Goal: Information Seeking & Learning: Compare options

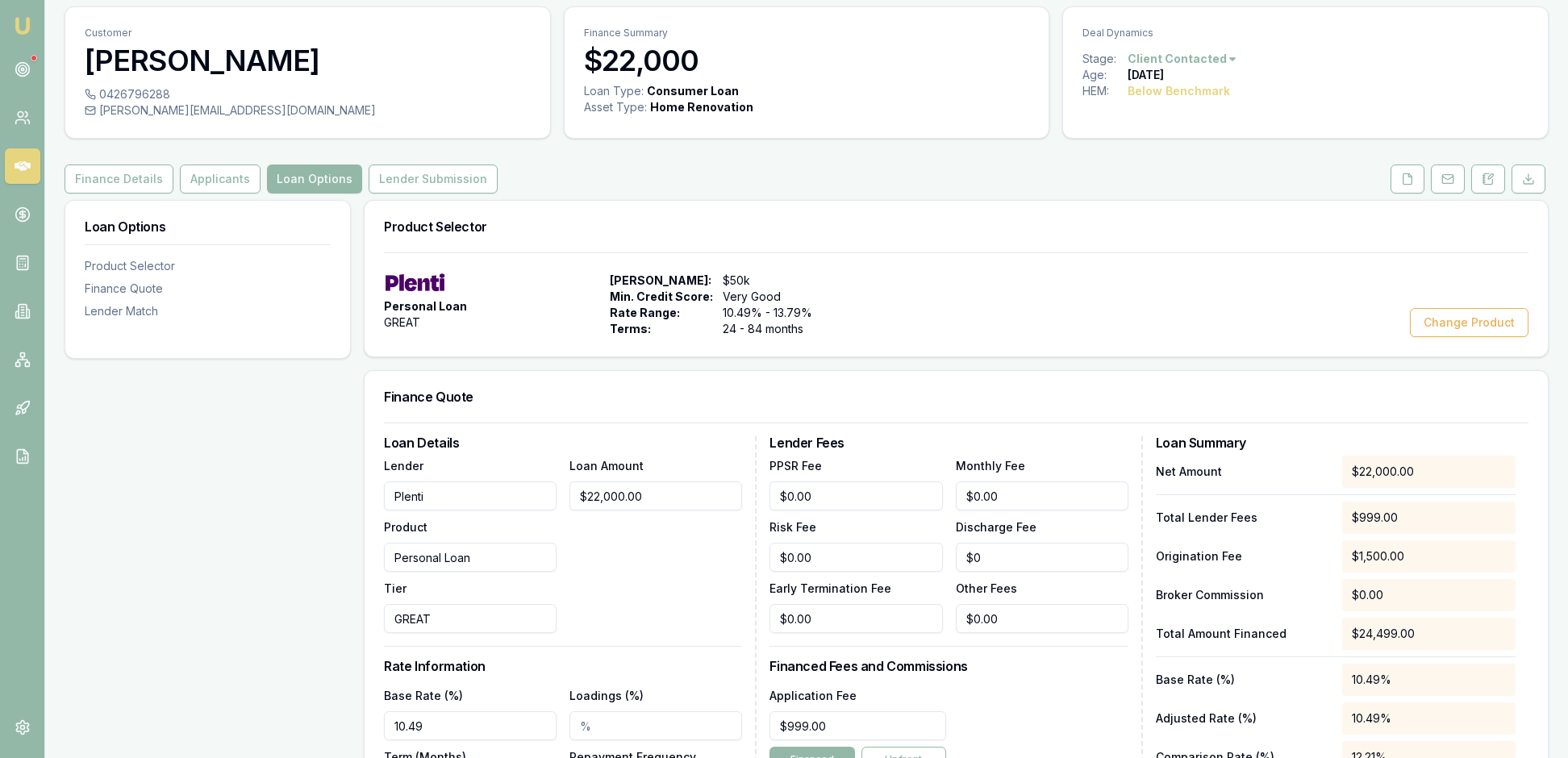
scroll to position [45, 0]
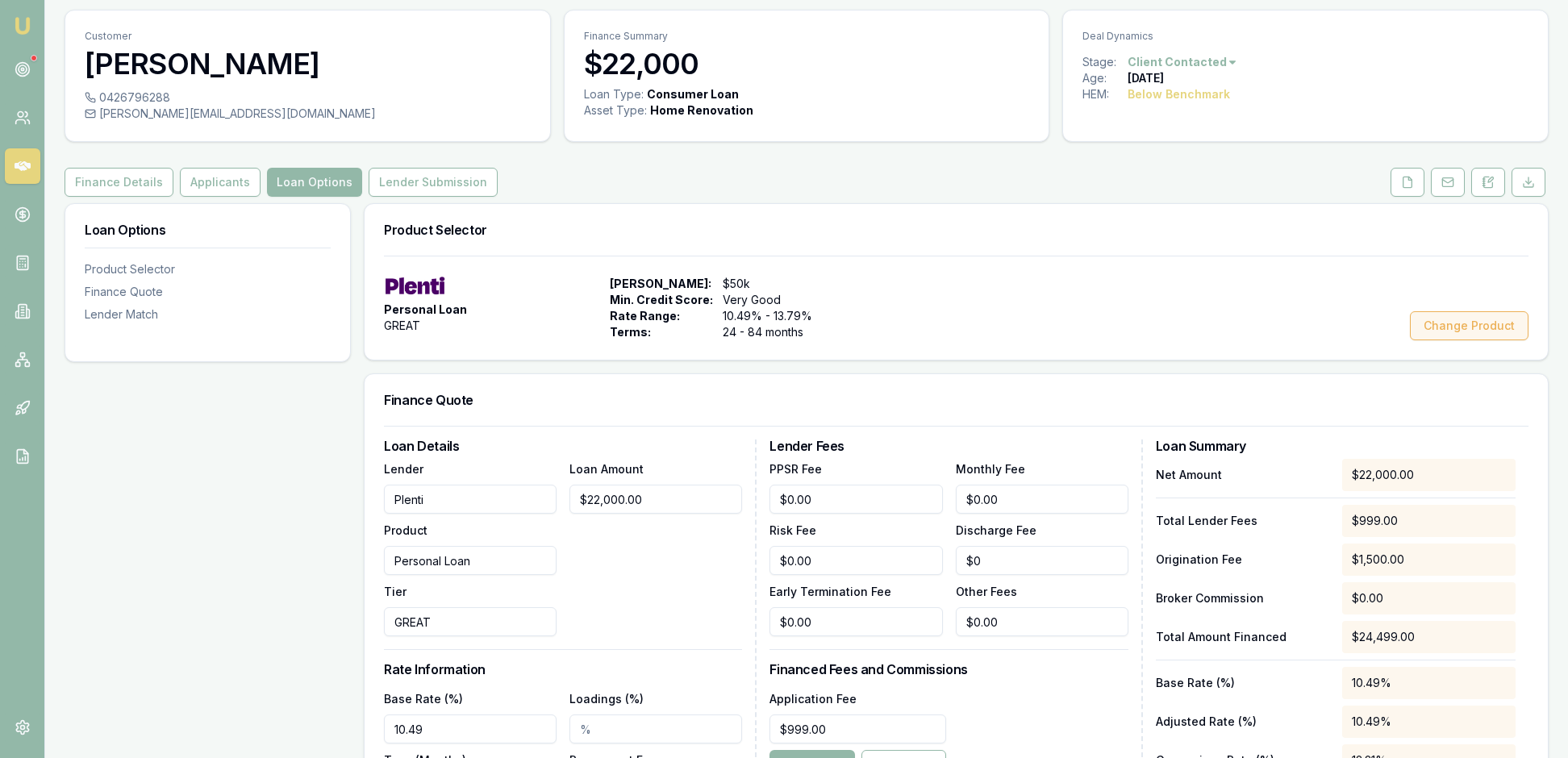
click at [1429, 340] on button "Change Product" at bounding box center [1468, 326] width 119 height 29
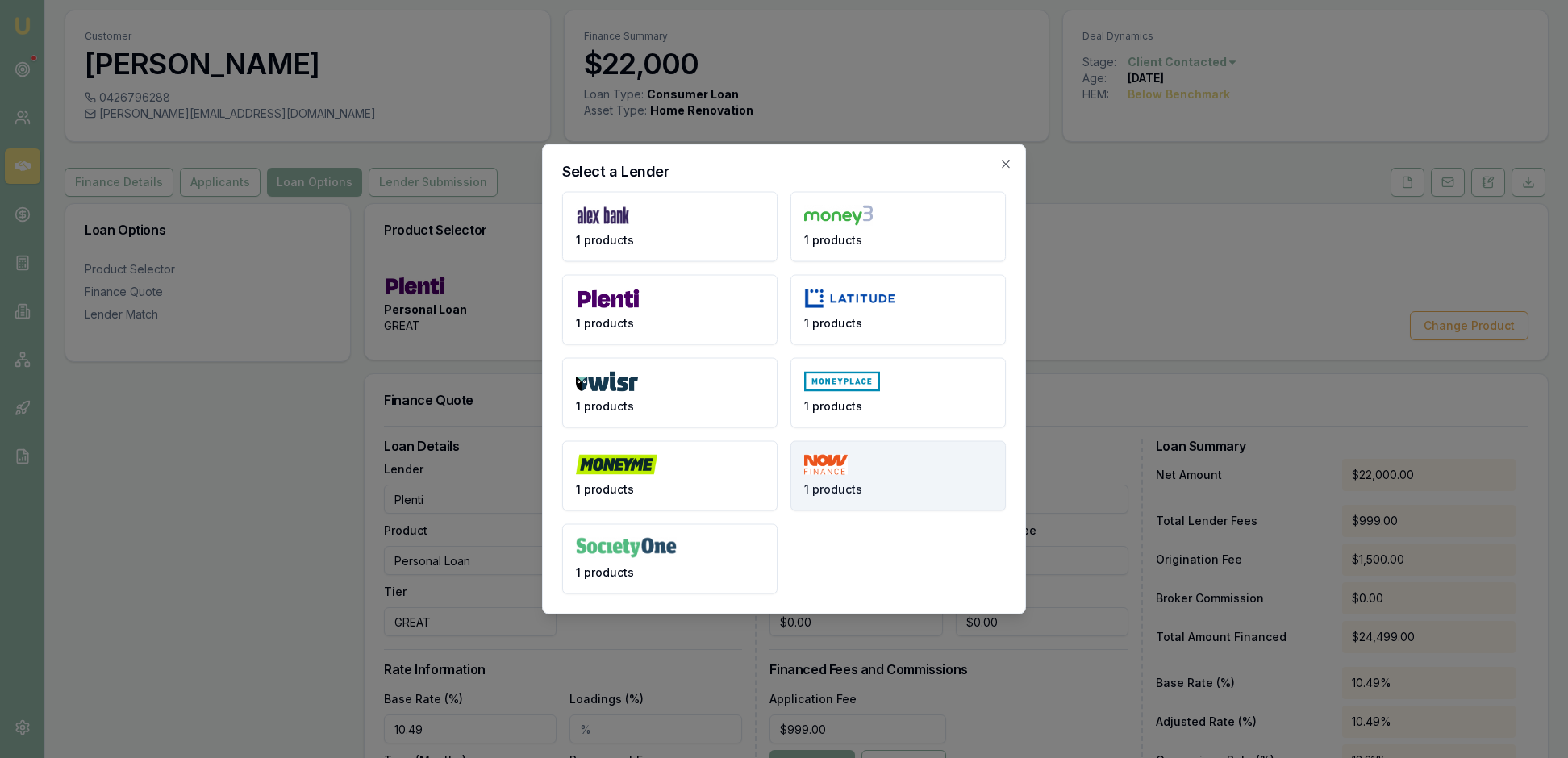
click at [918, 474] on button "1 products" at bounding box center [898, 476] width 215 height 71
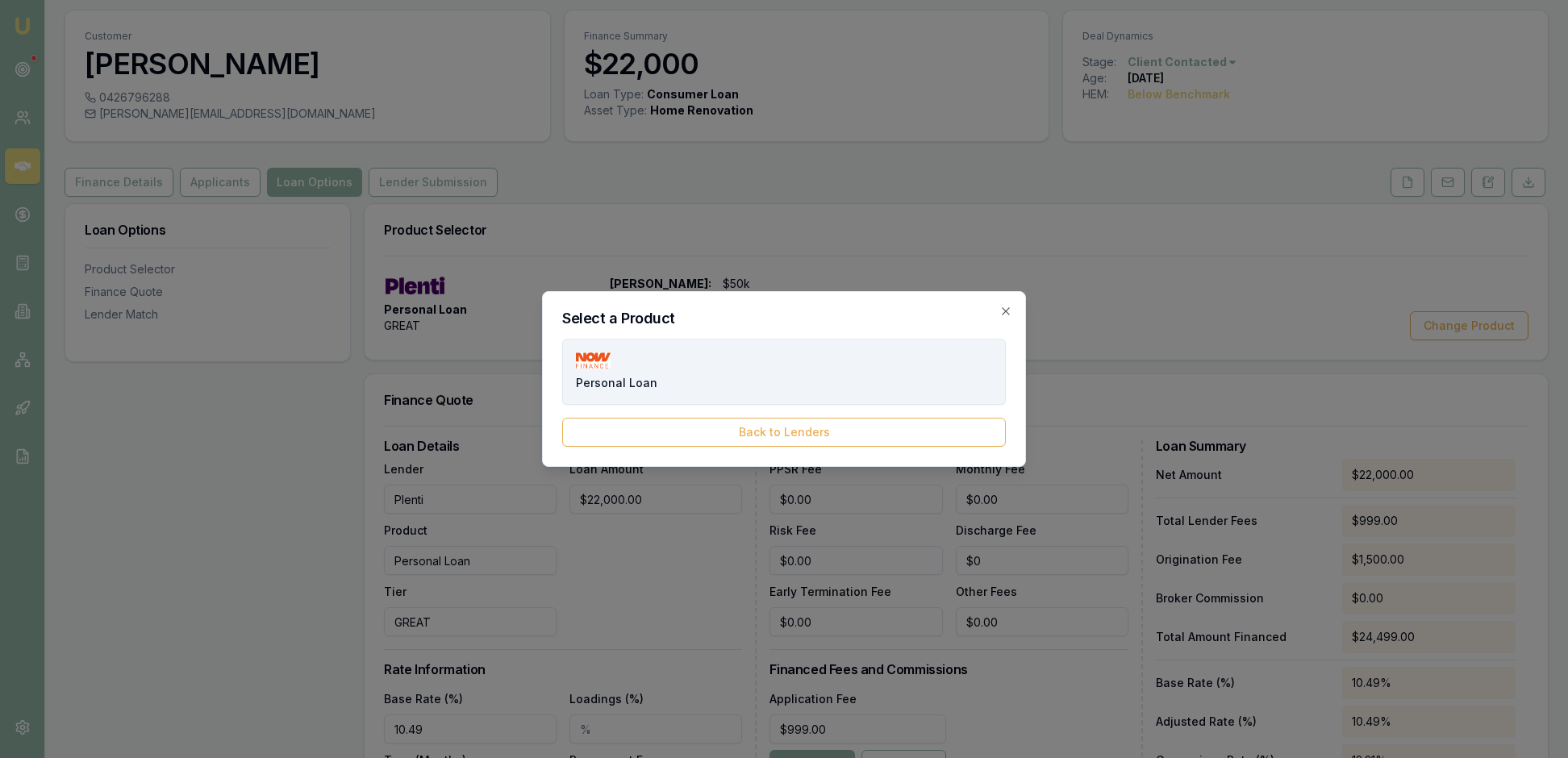
click at [870, 358] on button "Personal Loan" at bounding box center [784, 372] width 444 height 67
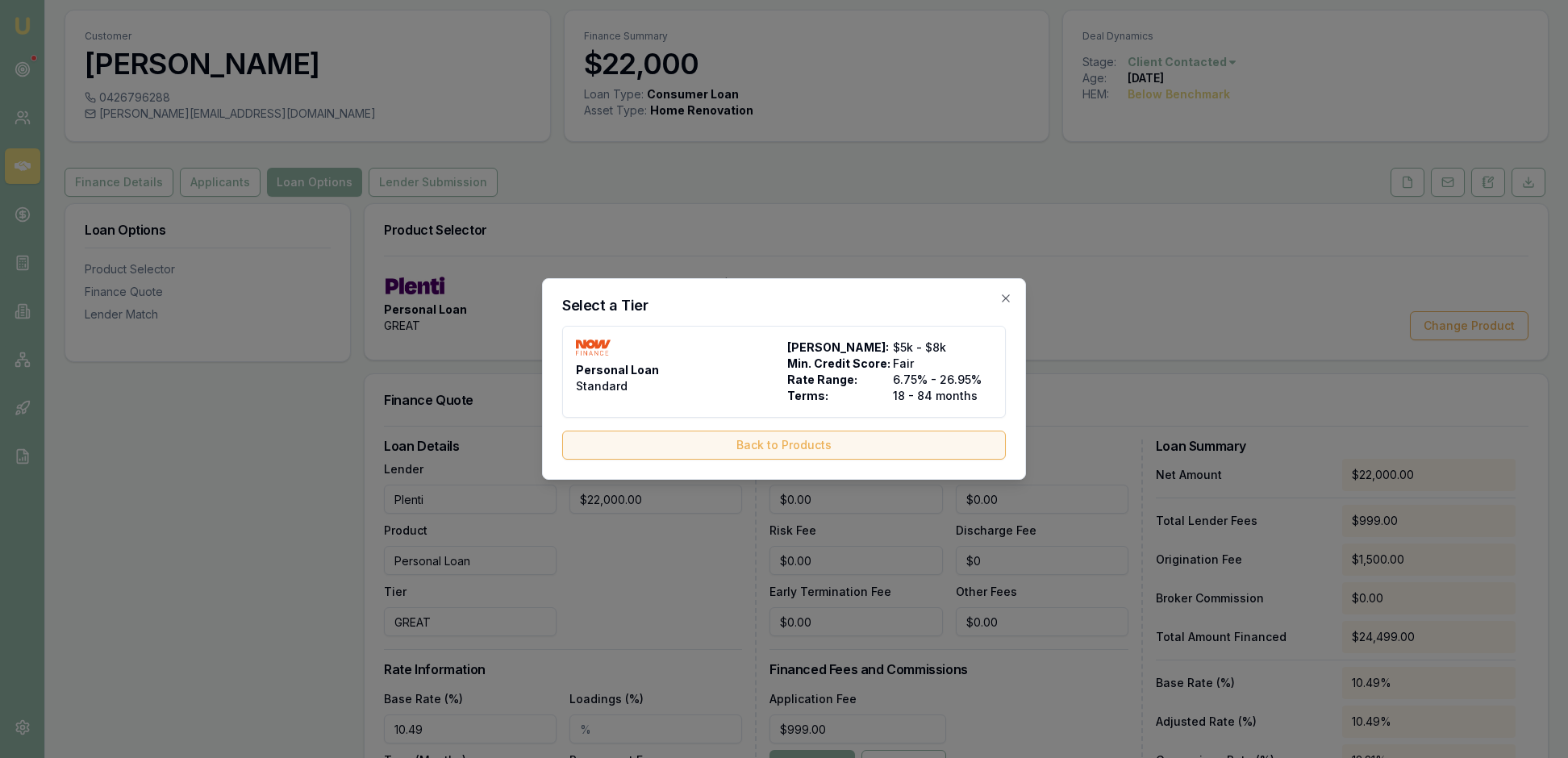
click at [781, 454] on button "Back to Products" at bounding box center [784, 446] width 444 height 29
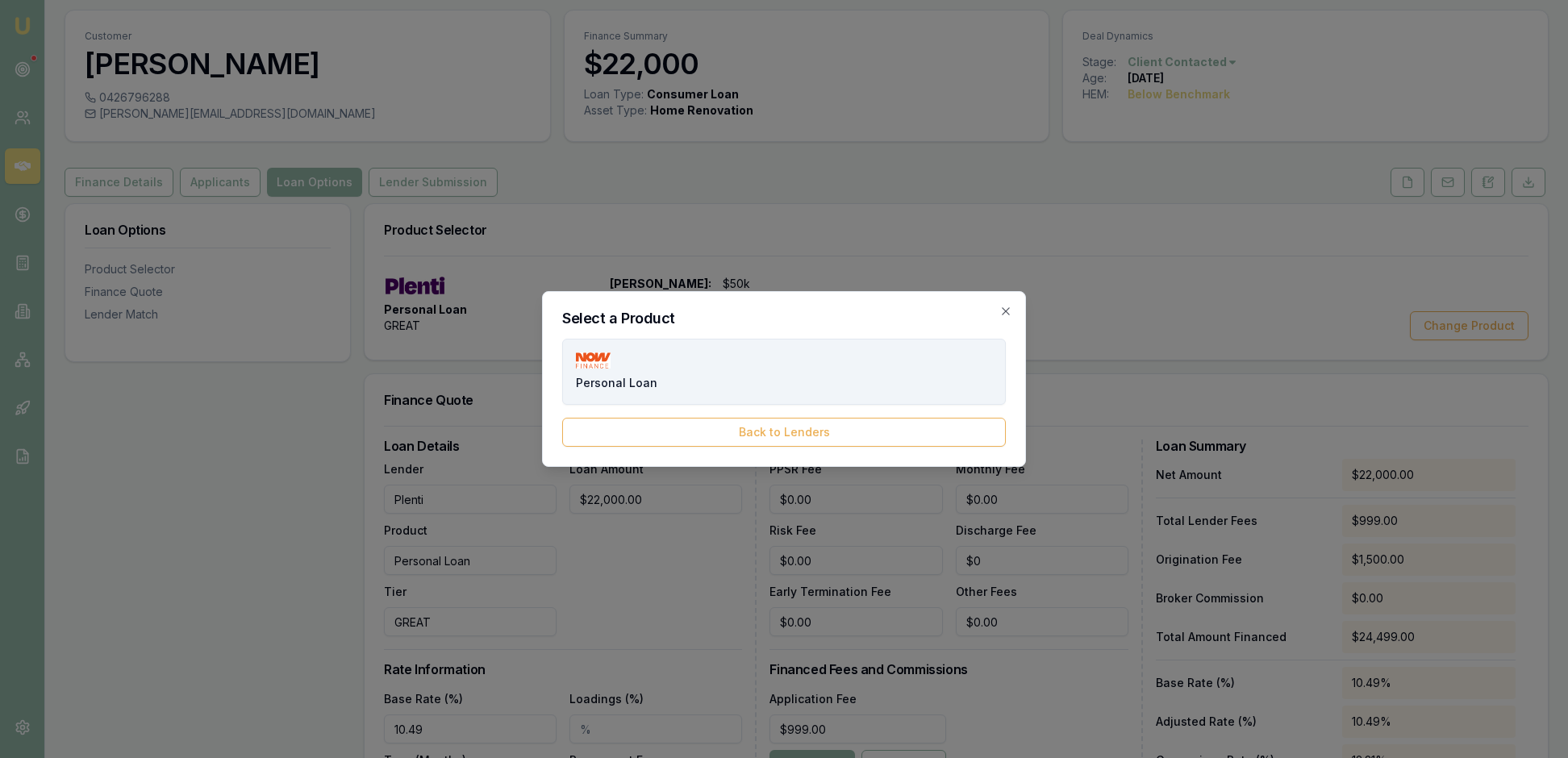
click at [783, 372] on button "Personal Loan" at bounding box center [784, 372] width 444 height 67
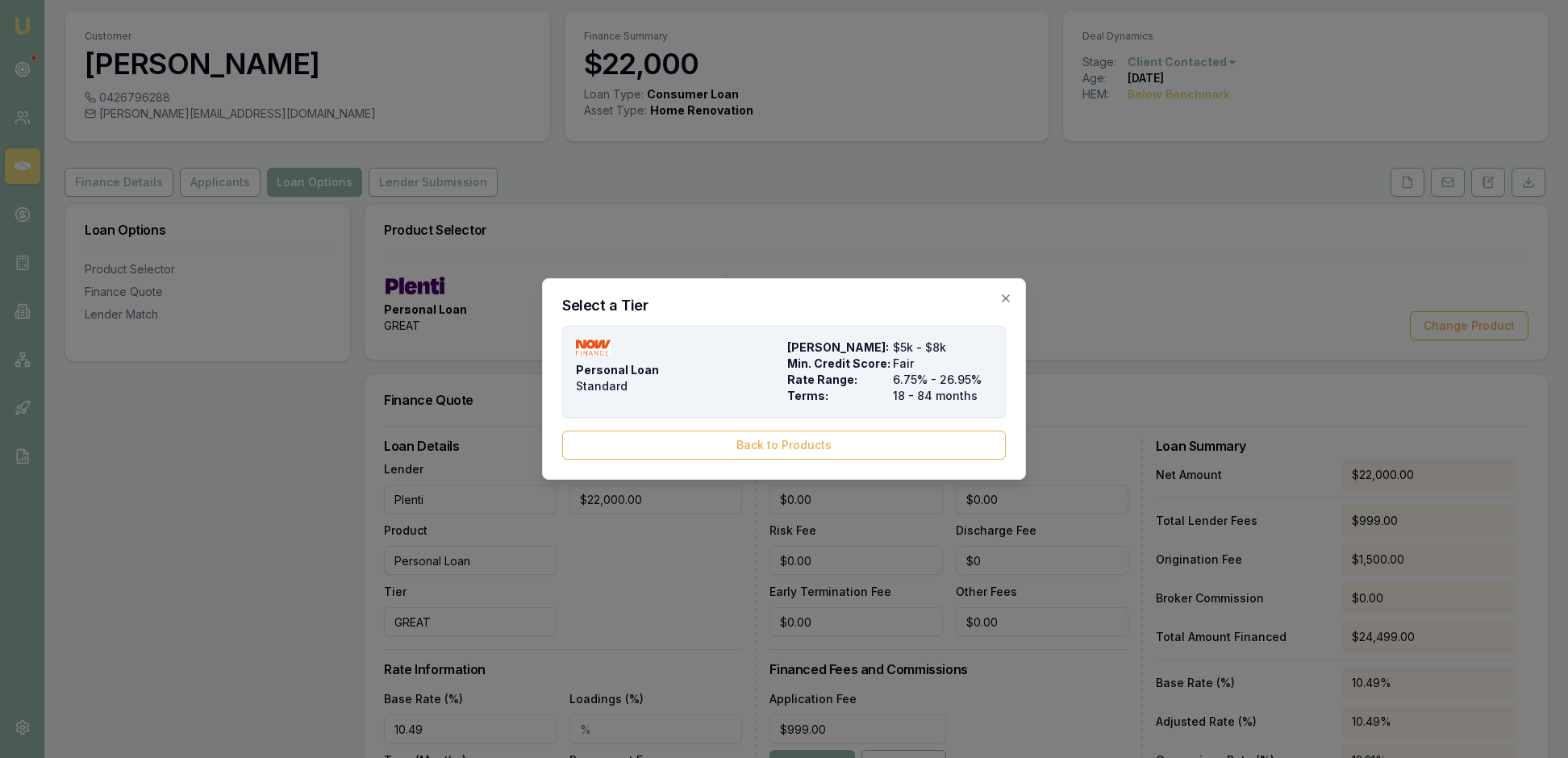
click at [784, 361] on div "Personal Loan Standard Max Loan Amount: $5k - $8k Min. Credit Score: Fair Rate …" at bounding box center [784, 372] width 416 height 65
type input "NOW Finance"
type input "Standard"
type input "6.75"
type input "18"
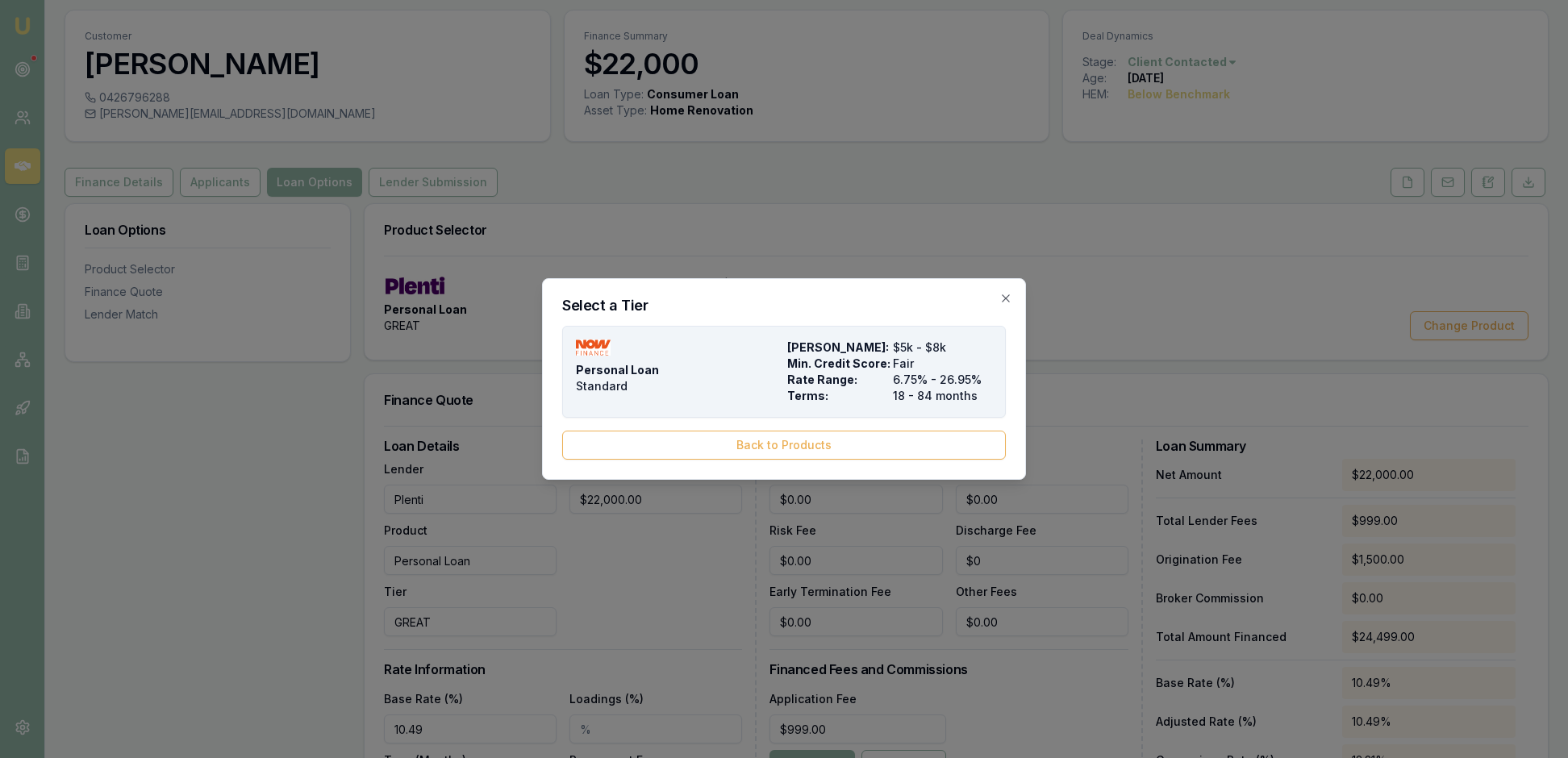
type input "$0.00"
type input "1990"
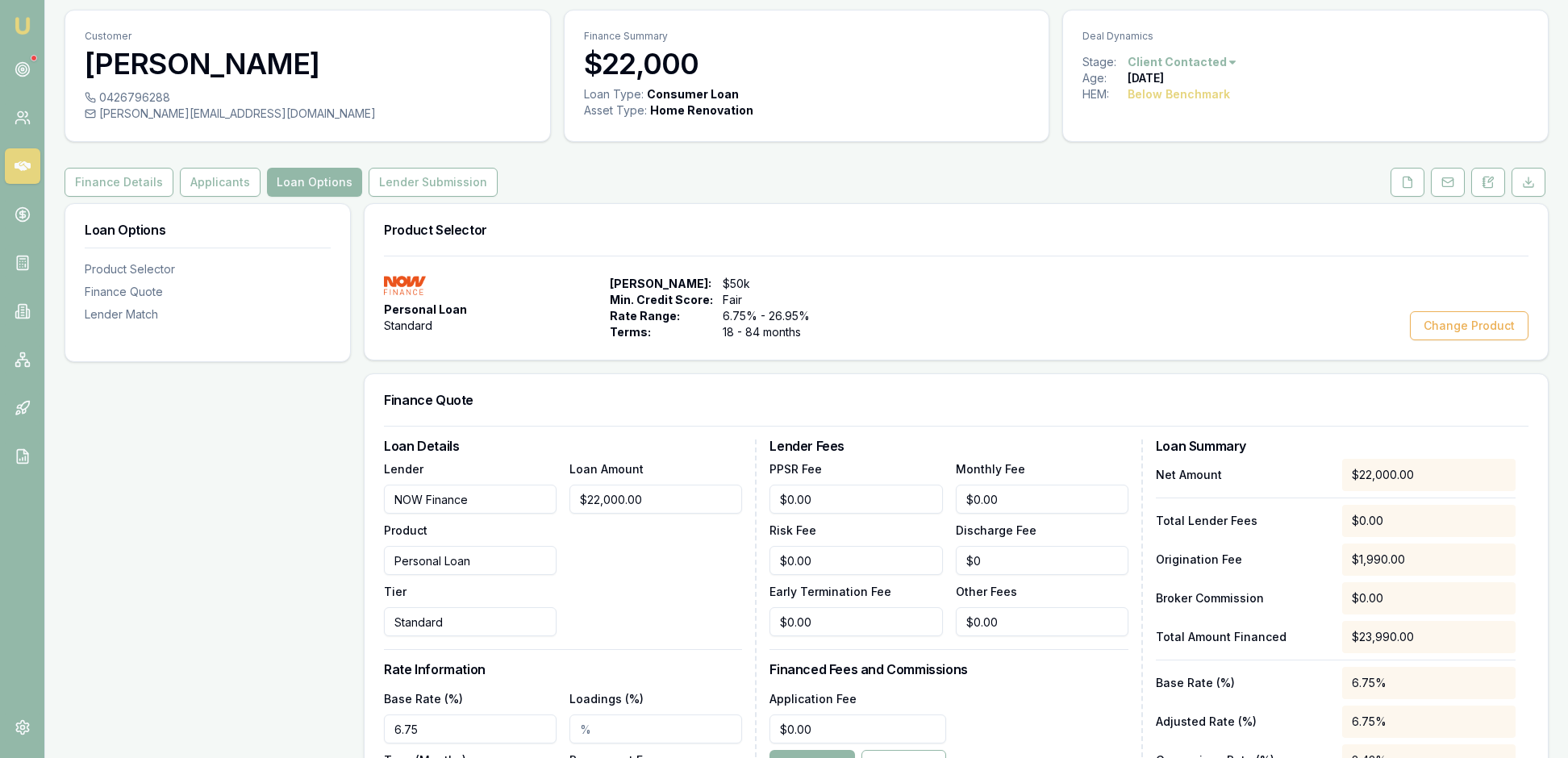
click at [1080, 340] on div "Personal Loan Standard Max Loan Amount: $50k Min. Credit Score: Fair Rate Range…" at bounding box center [956, 308] width 1144 height 65
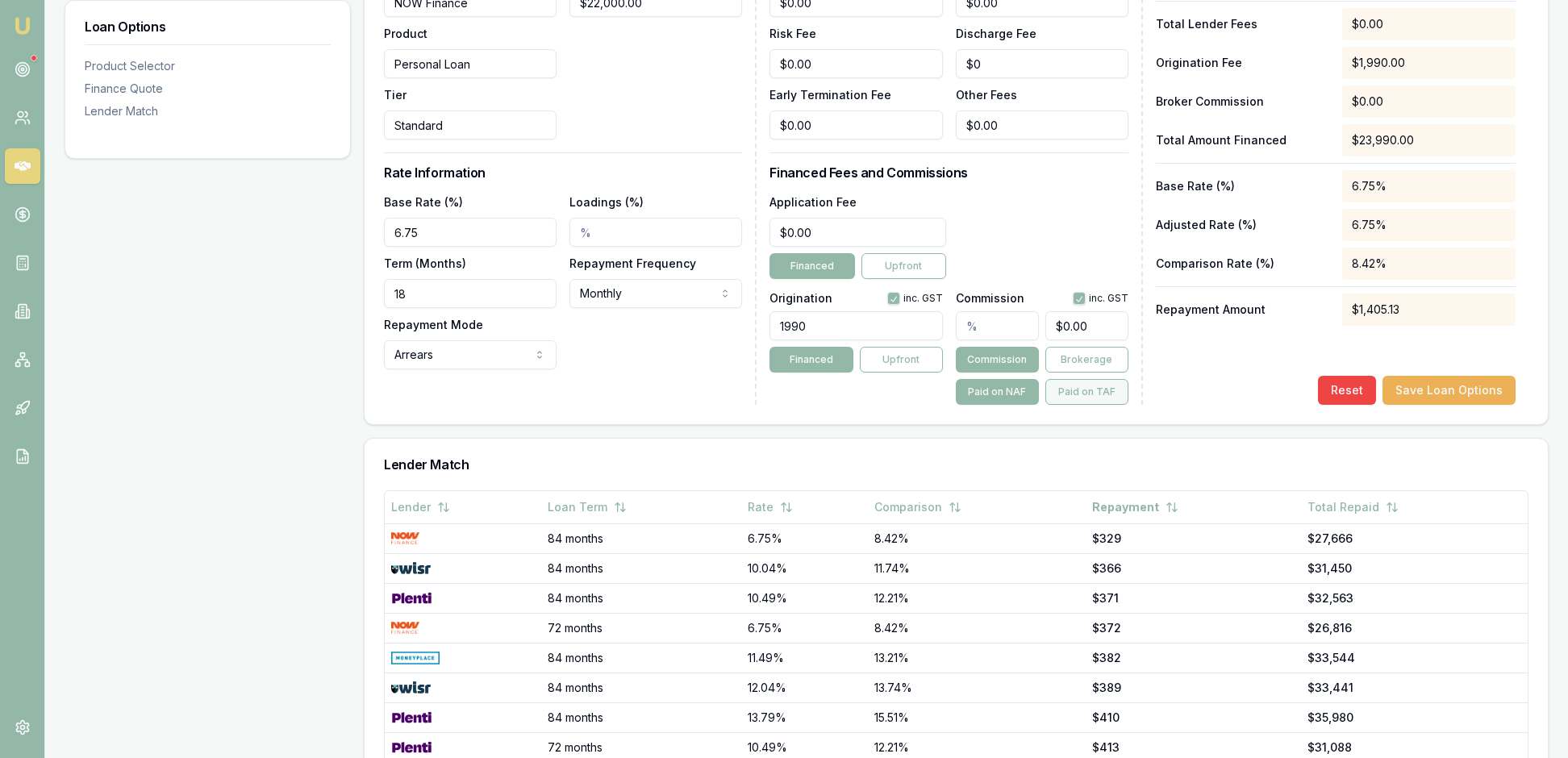
scroll to position [541, 0]
drag, startPoint x: 445, startPoint y: 403, endPoint x: 387, endPoint y: 397, distance: 58.3
click at [387, 399] on div "Loan Details Lender NOW Finance Product Personal Loan Tier Standard Loan Amount…" at bounding box center [956, 178] width 1183 height 496
type input "84"
click at [686, 406] on div "Loan Details Lender NOW Finance Product Personal Loan Tier Standard Loan Amount…" at bounding box center [570, 175] width 372 height 462
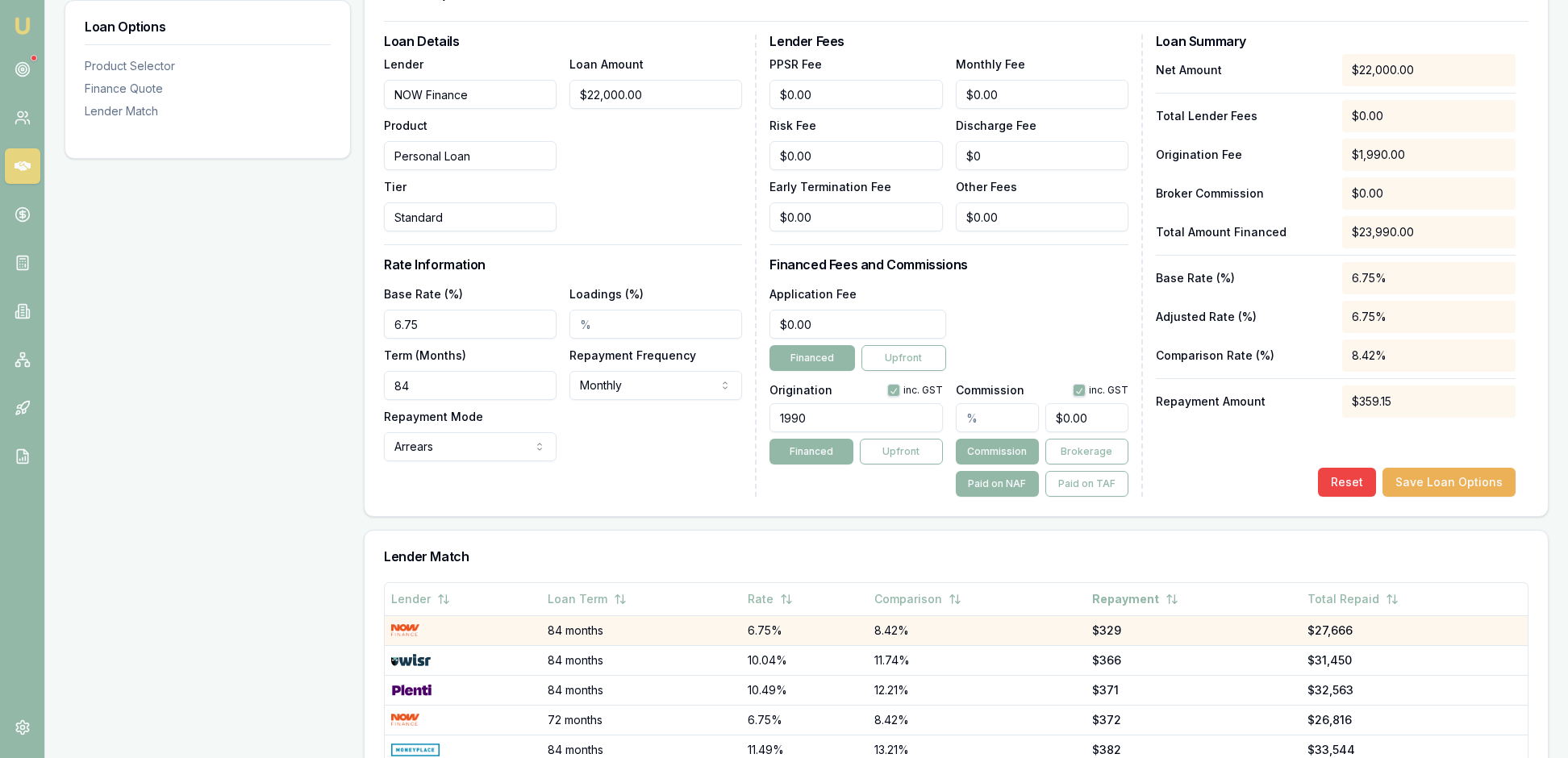
scroll to position [414, 0]
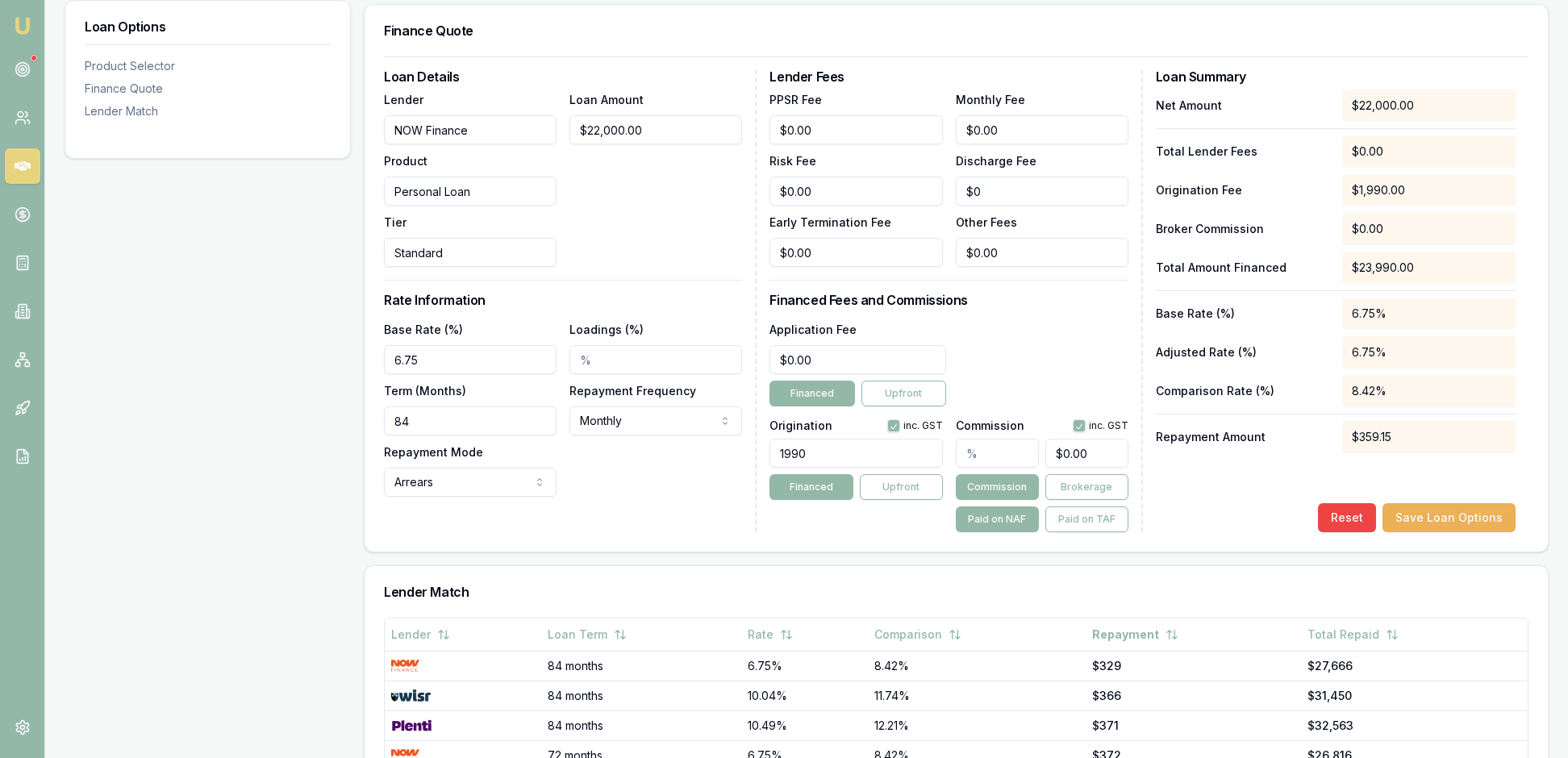
click at [980, 468] on input "text" at bounding box center [997, 453] width 83 height 29
type input "4"
type input "$880.00"
type input "4.00%"
click at [1208, 532] on div "Net Amount $22,000.00 Total Lender Fees $0.00 Origination Fee $1,990.00 Broker …" at bounding box center [1335, 310] width 359 height 443
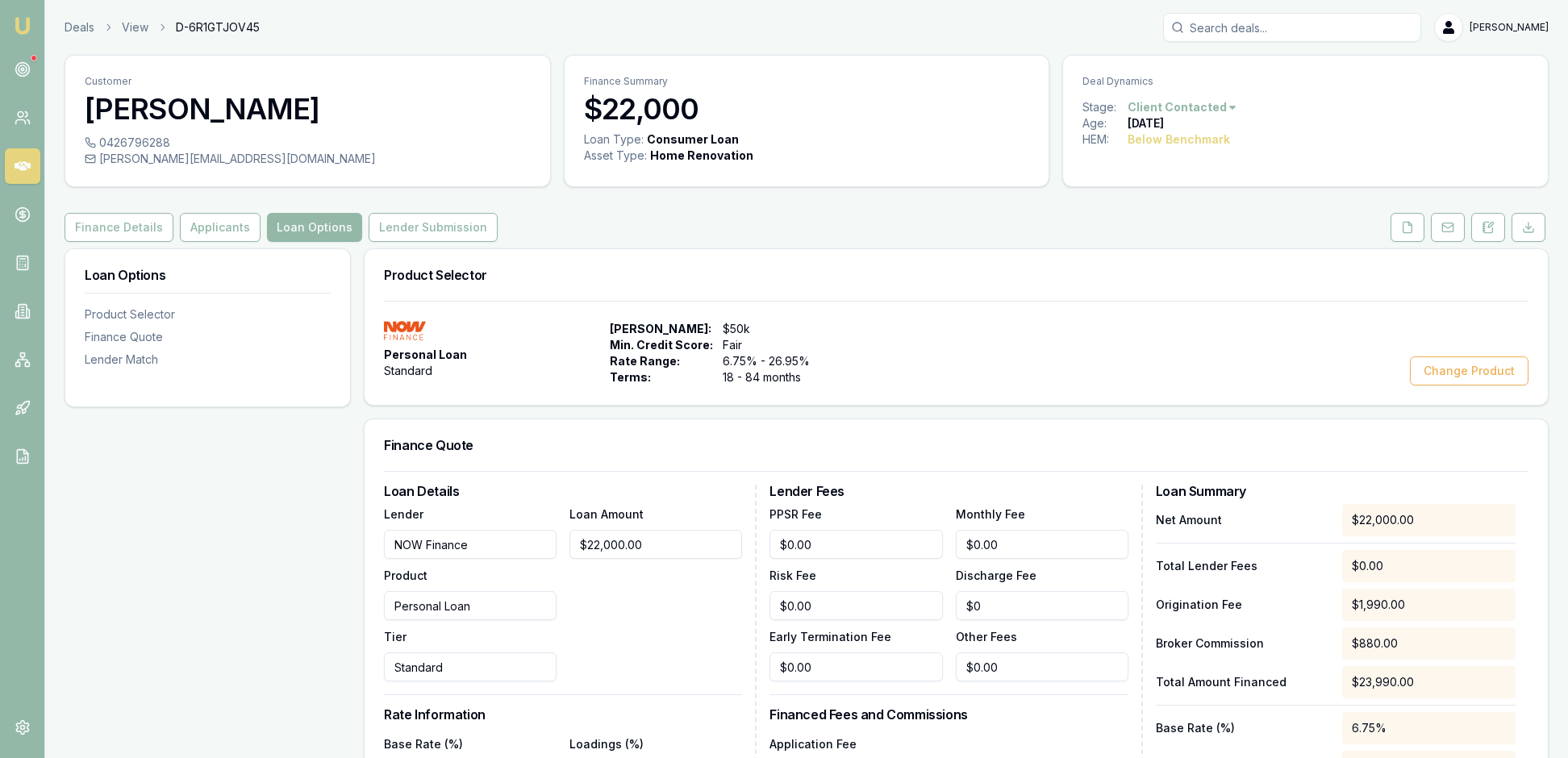
scroll to position [0, 0]
drag, startPoint x: 371, startPoint y: 177, endPoint x: 110, endPoint y: 184, distance: 261.1
click at [110, 166] on div "caroline.geerlings2022@outlook.com" at bounding box center [307, 159] width 446 height 16
copy div "caroline.geerlings2022@outlook.com"
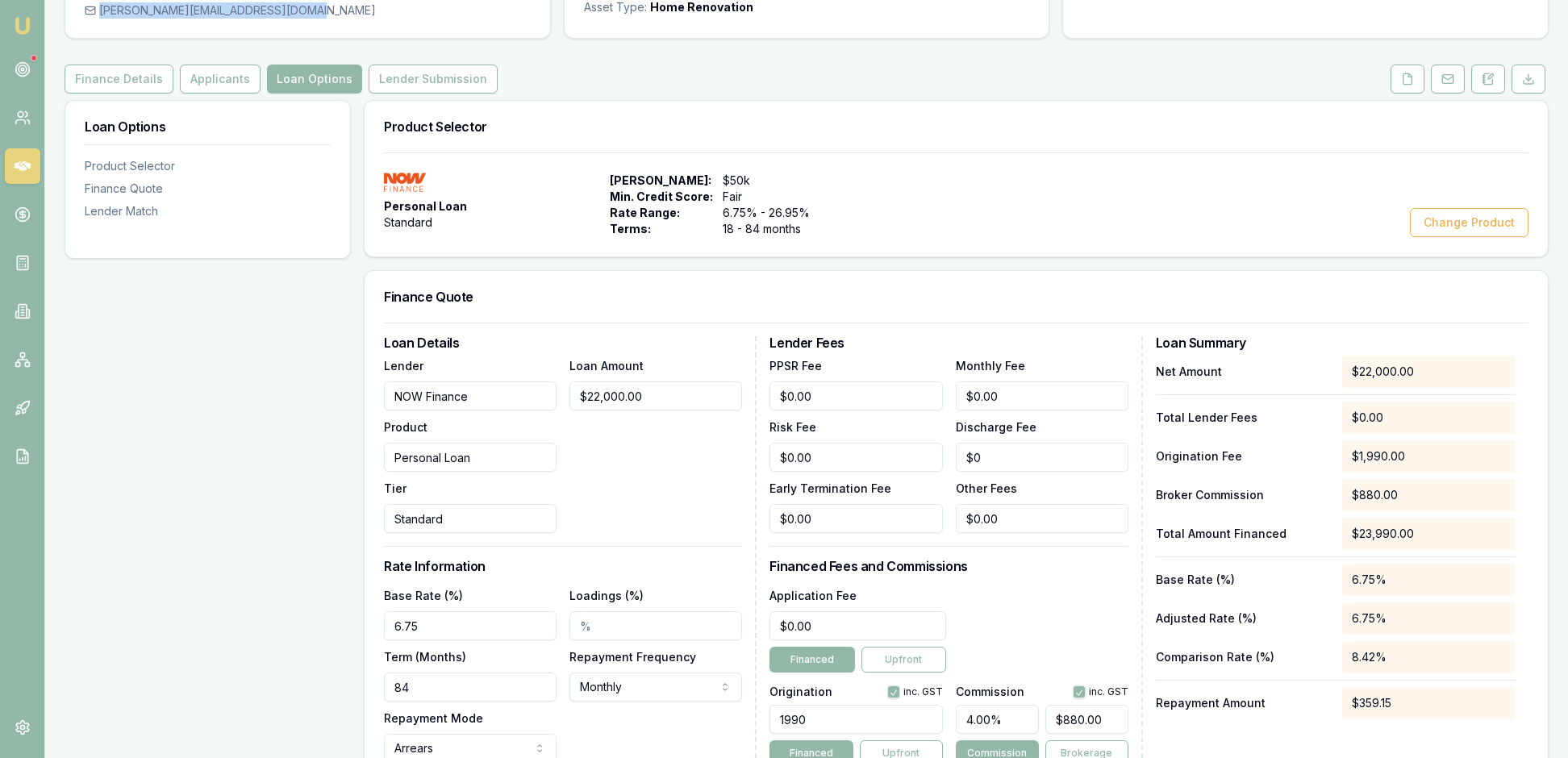
scroll to position [144, 0]
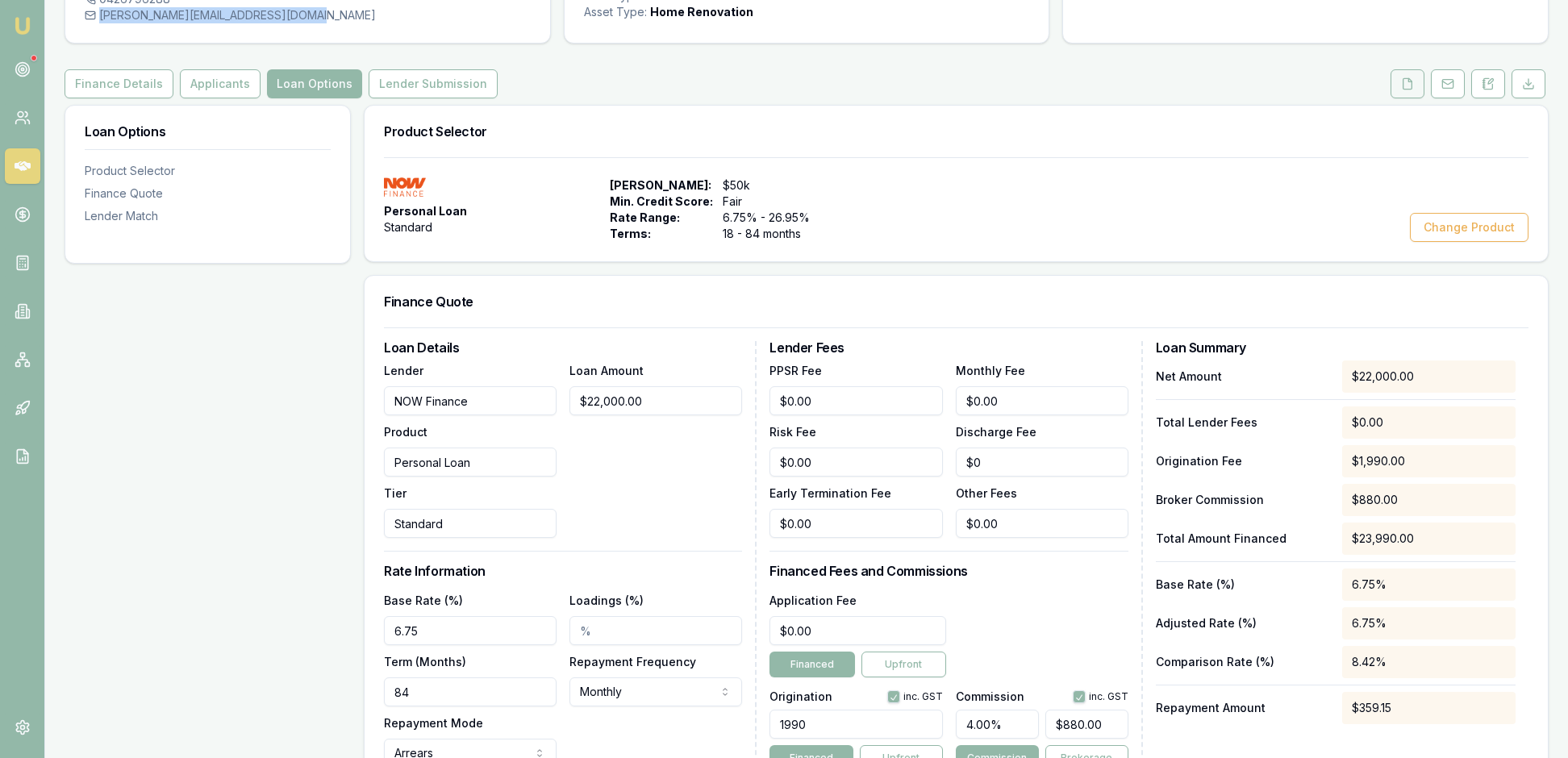
click at [1401, 90] on icon at bounding box center [1406, 83] width 13 height 13
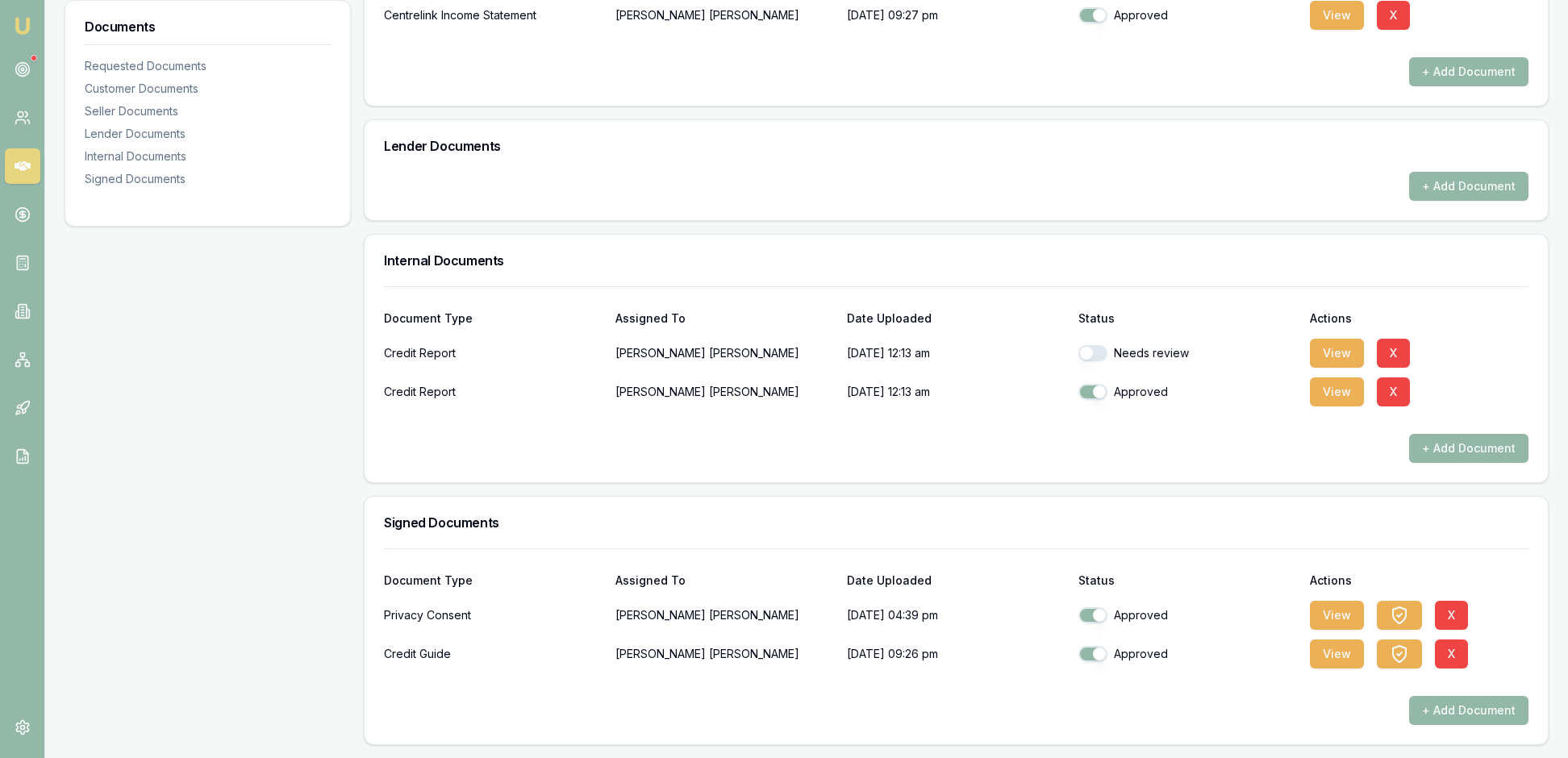
scroll to position [795, 0]
click at [1337, 406] on button "View" at bounding box center [1336, 392] width 54 height 29
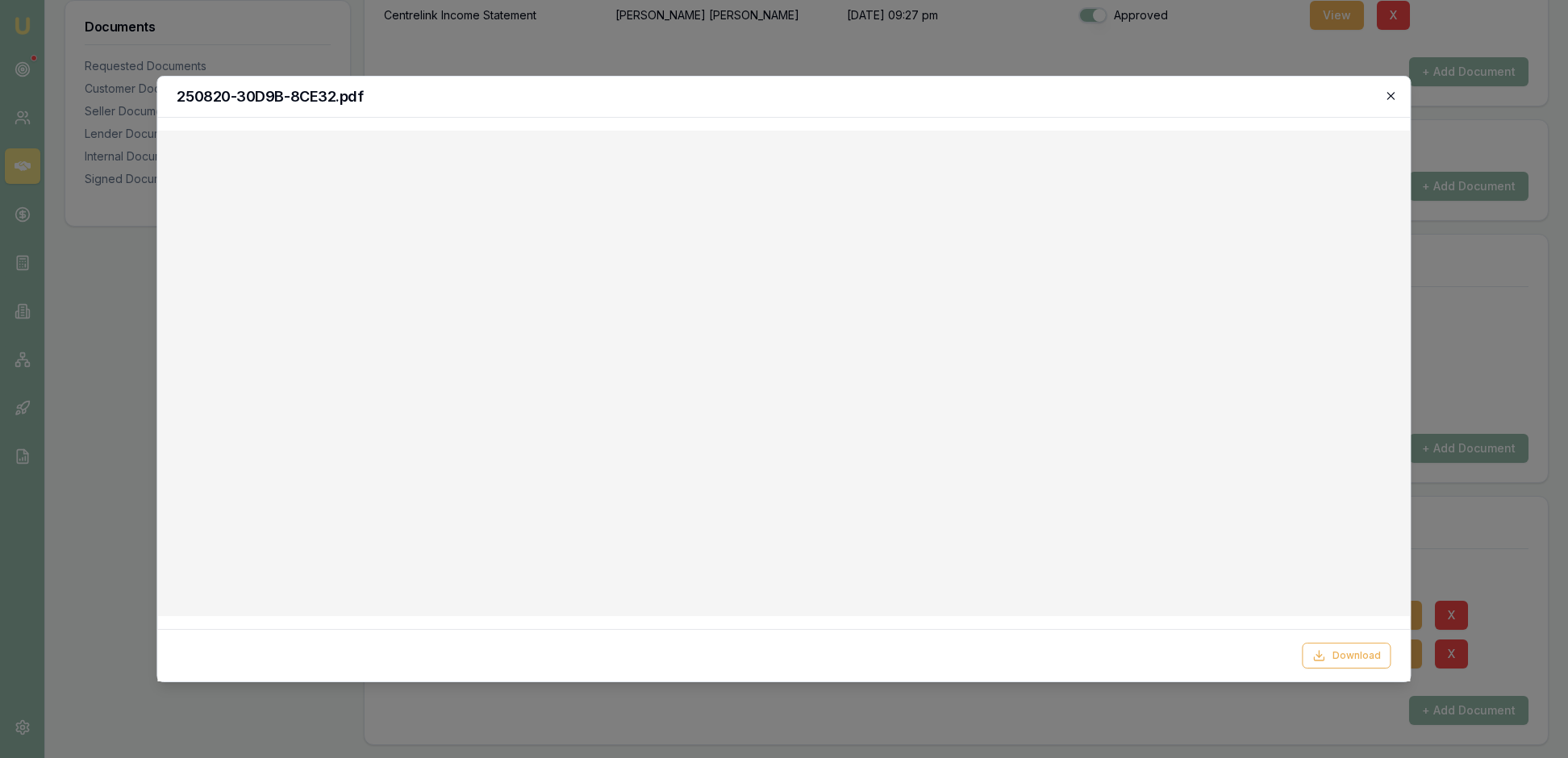
click at [1390, 100] on icon "button" at bounding box center [1391, 95] width 13 height 13
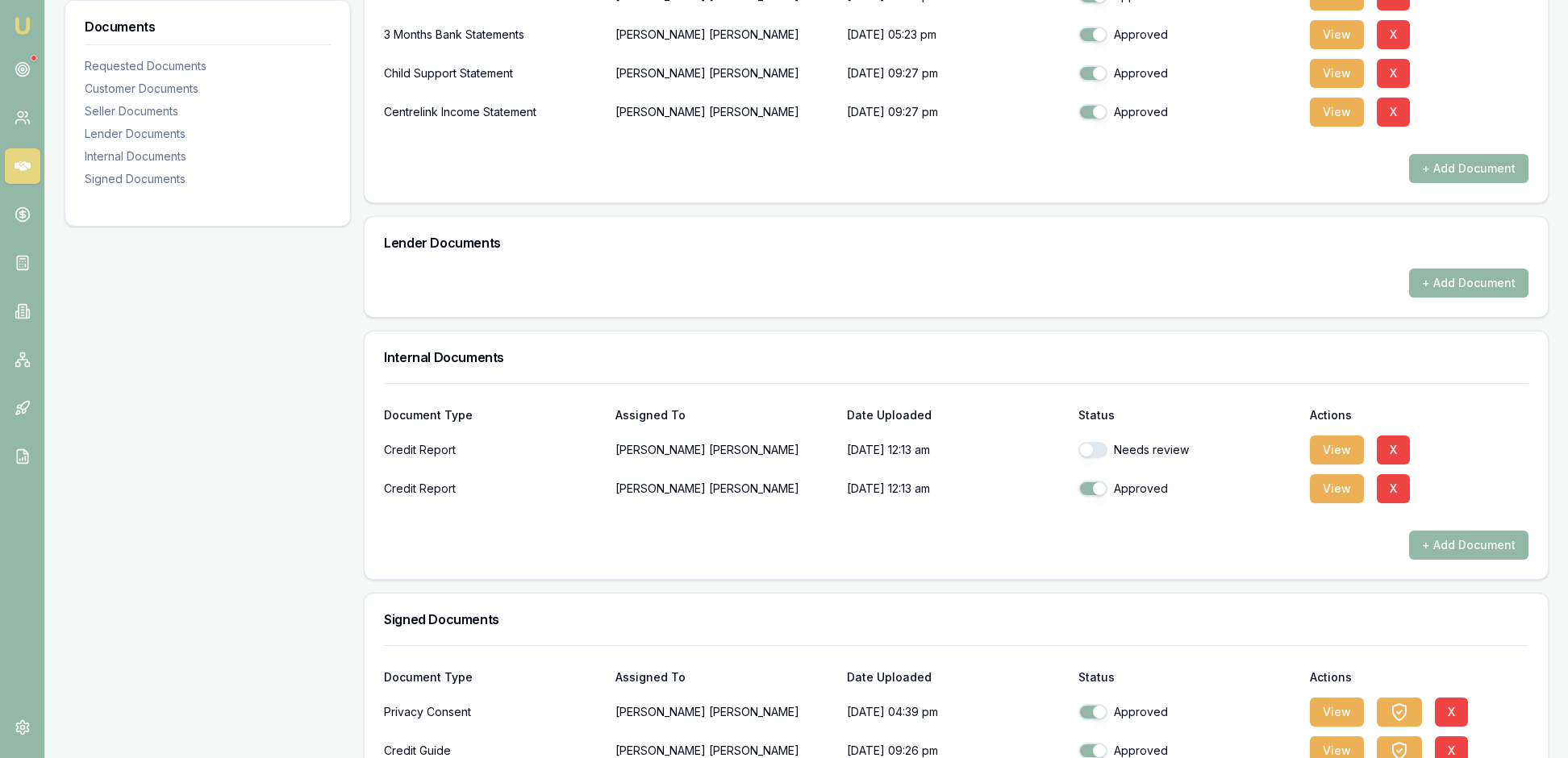
scroll to position [603, 0]
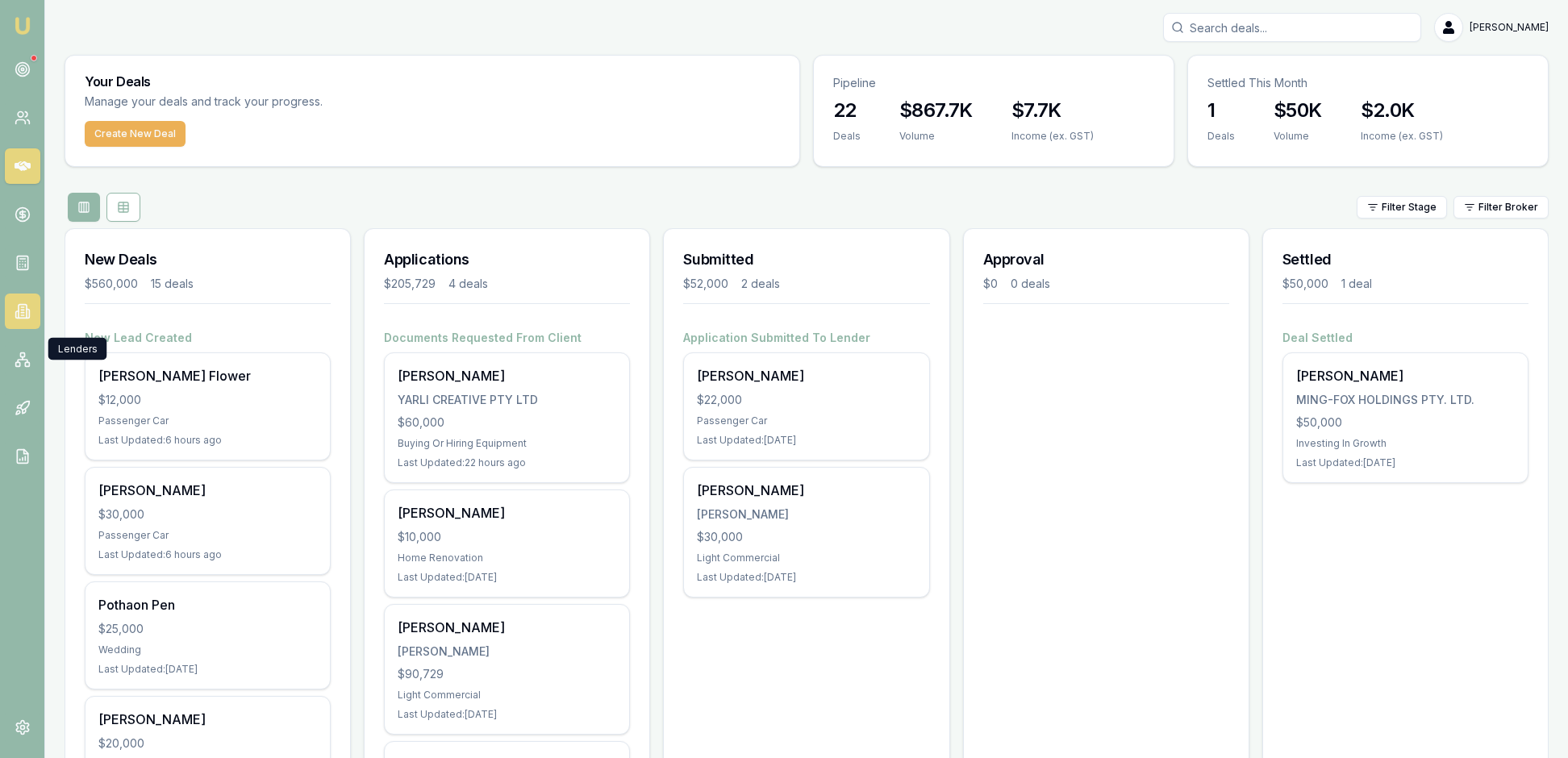
click at [27, 319] on icon at bounding box center [23, 311] width 16 height 16
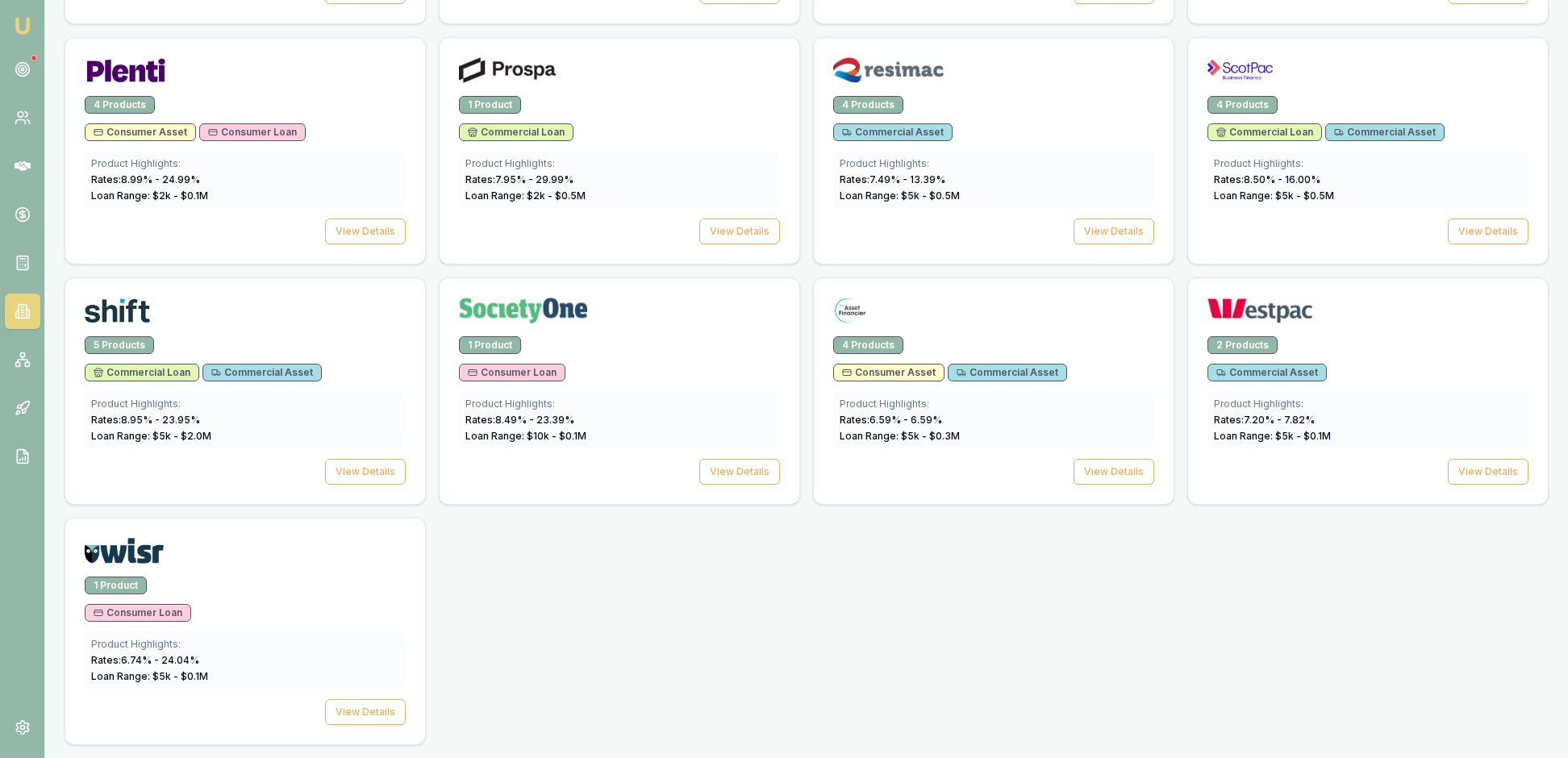
scroll to position [2346, 0]
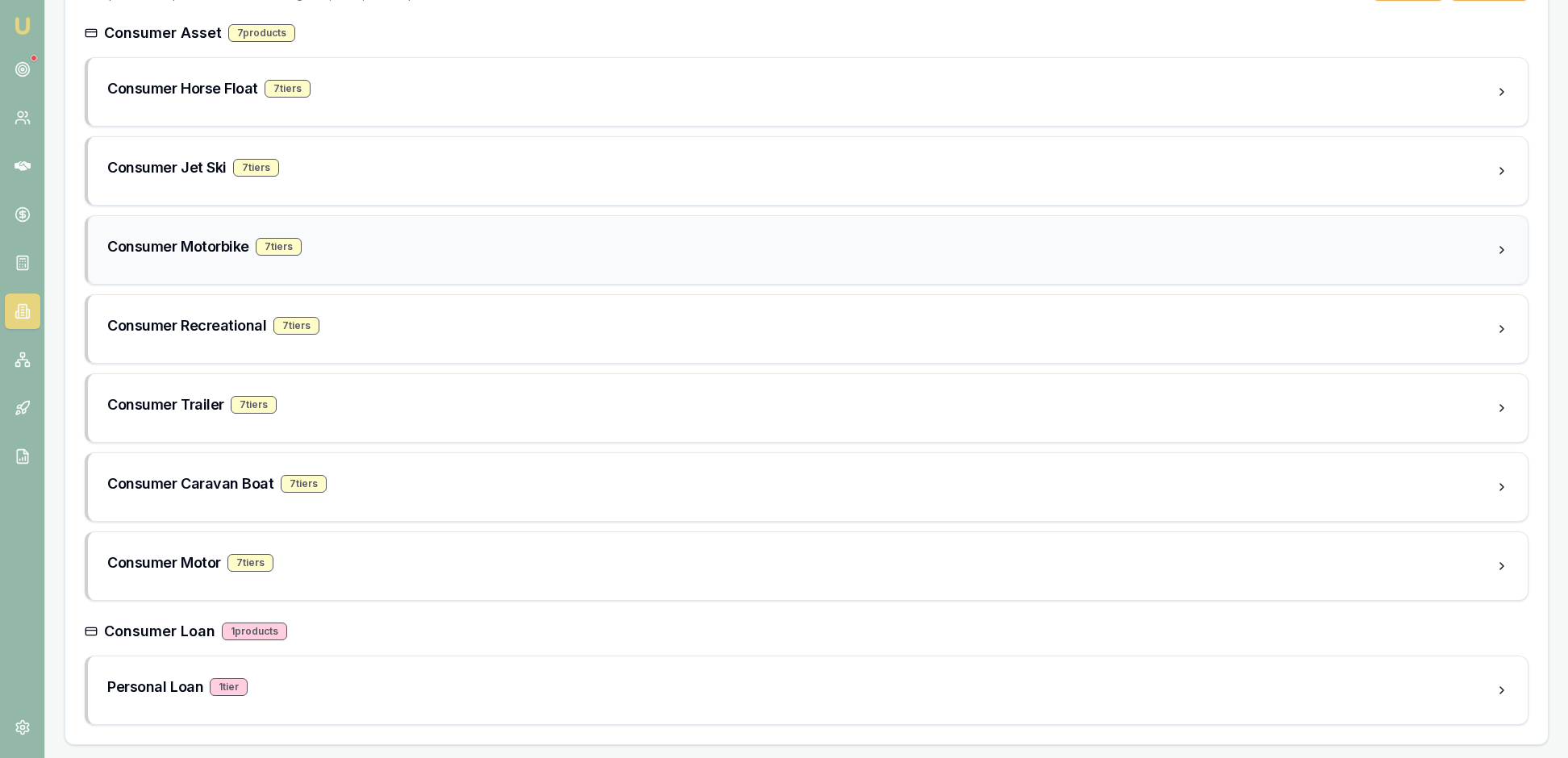
scroll to position [498, 0]
click at [389, 686] on div "Personal Loan 1 tier" at bounding box center [801, 687] width 1388 height 23
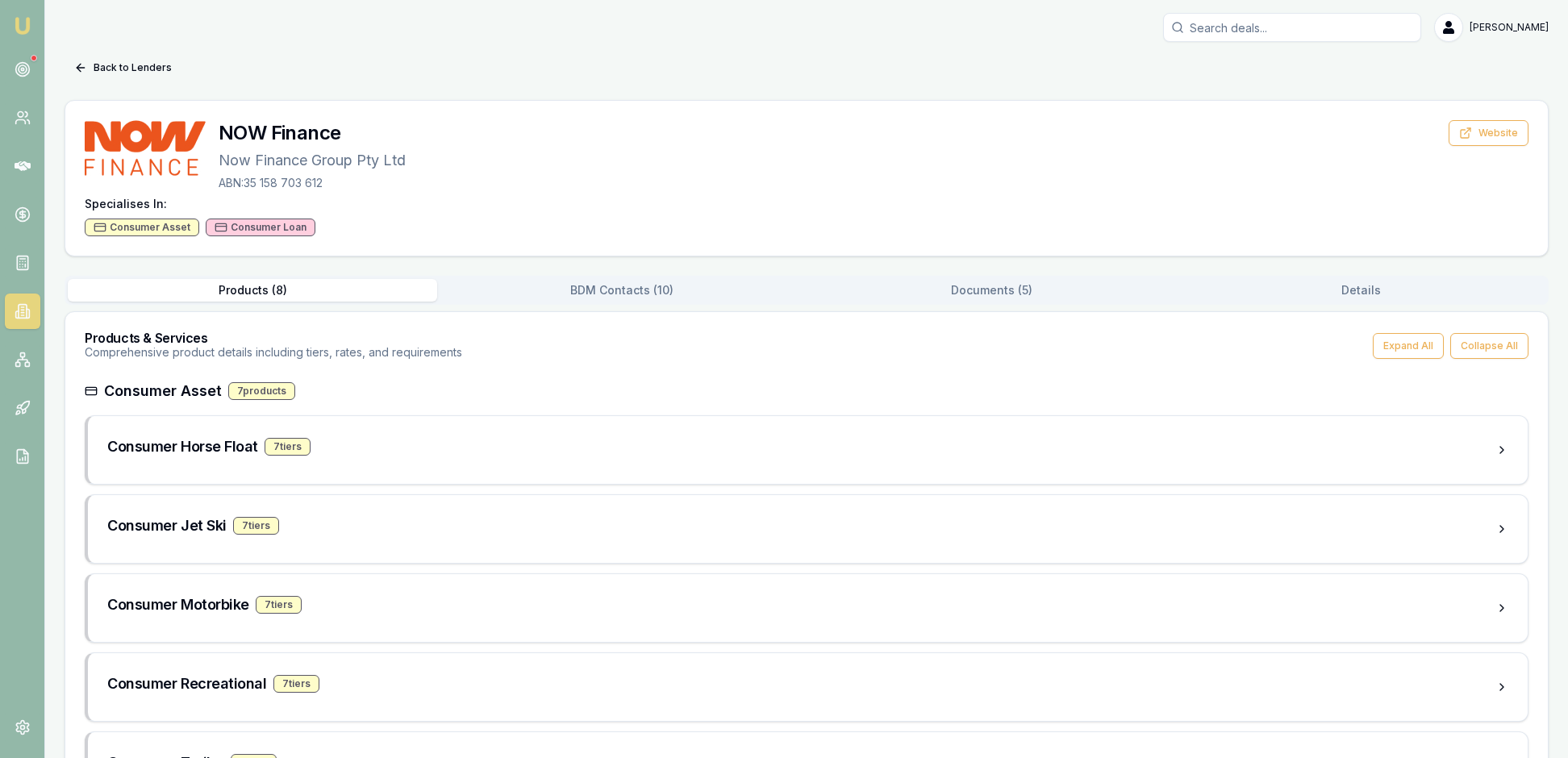
scroll to position [0, 0]
click at [25, 319] on icon at bounding box center [23, 311] width 16 height 16
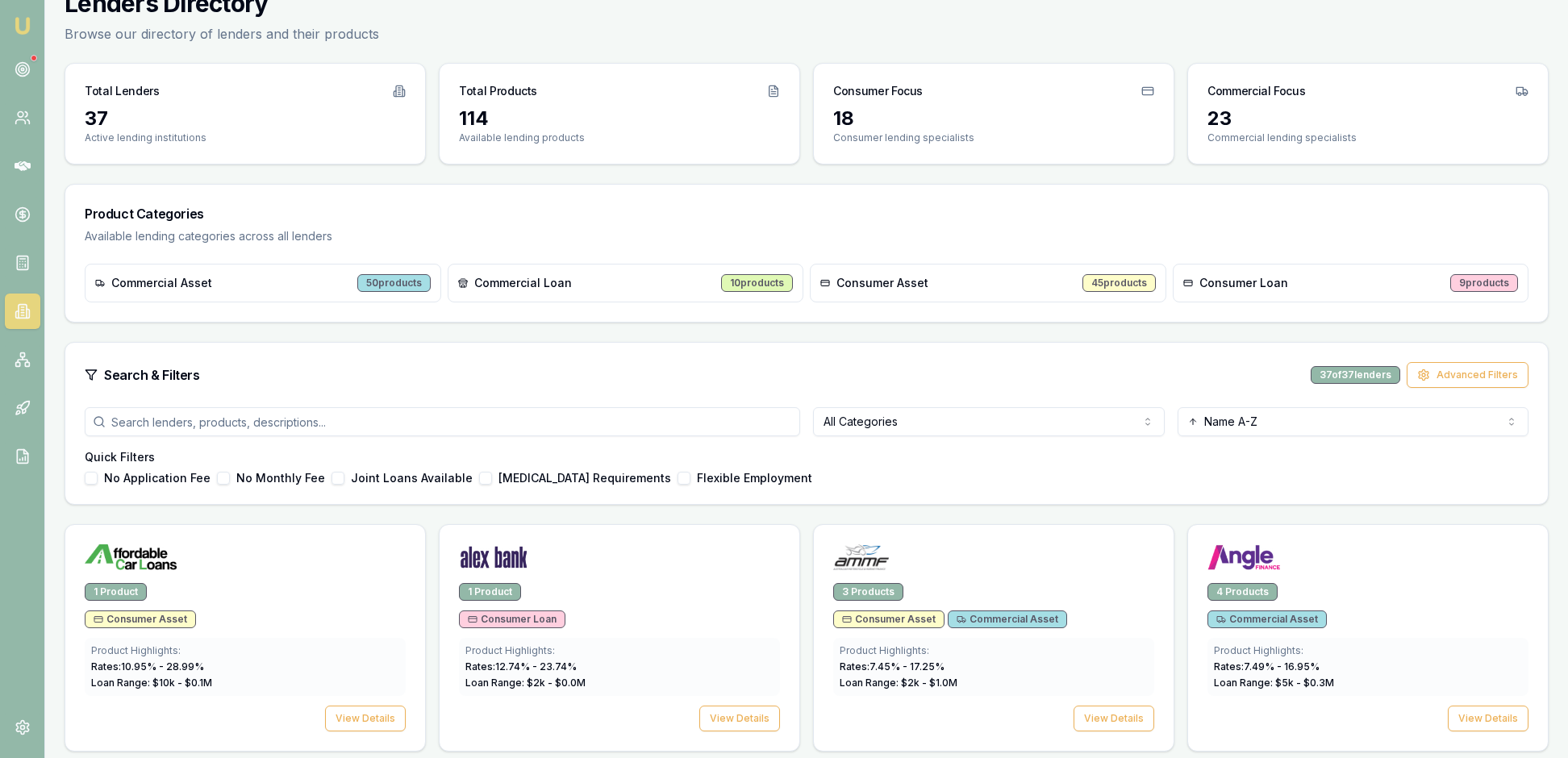
scroll to position [57, 0]
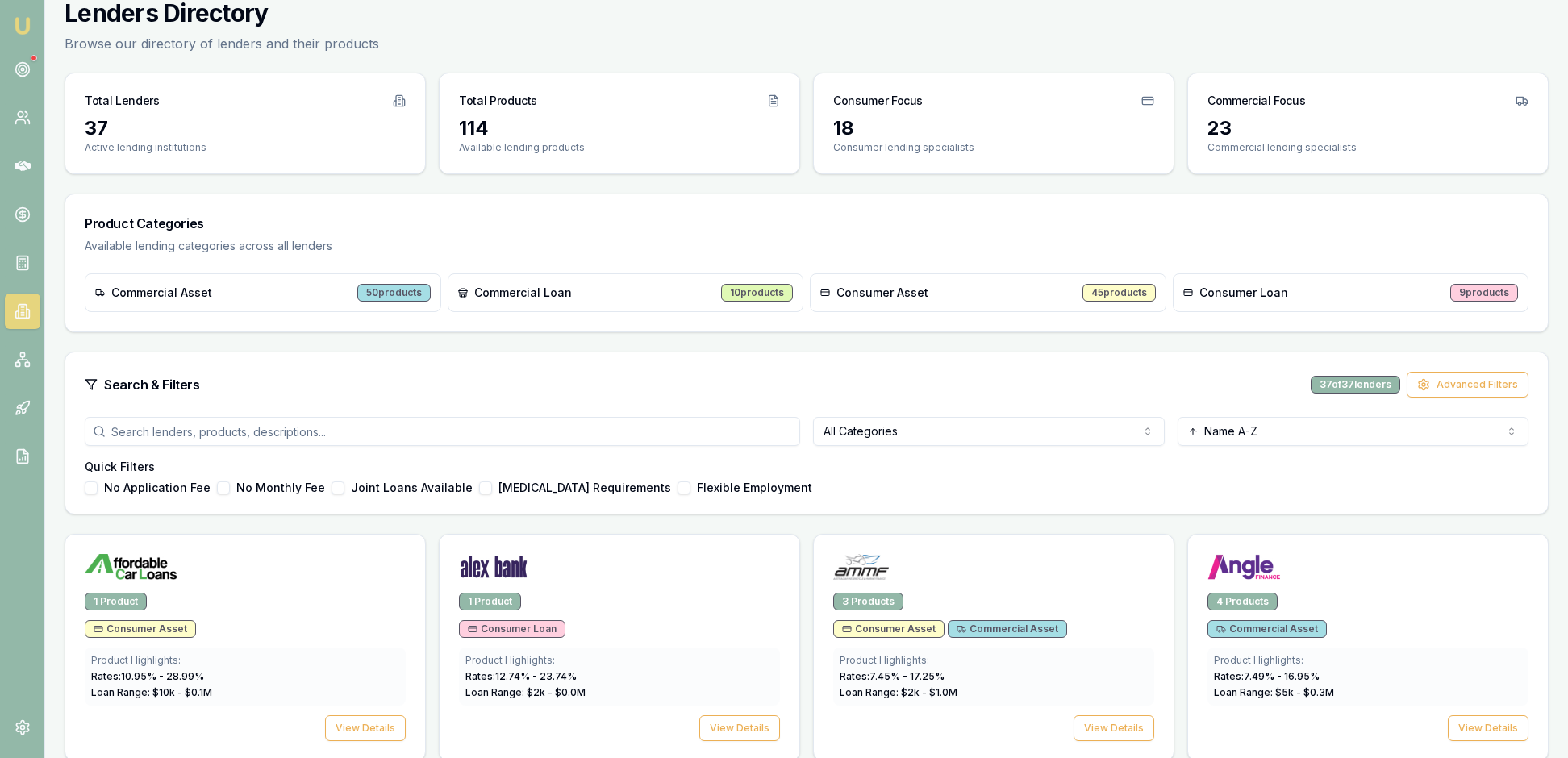
click at [1344, 312] on div "Consumer Loan 9 products" at bounding box center [1351, 293] width 356 height 39
click at [1203, 301] on span "Consumer Loan" at bounding box center [1243, 293] width 89 height 16
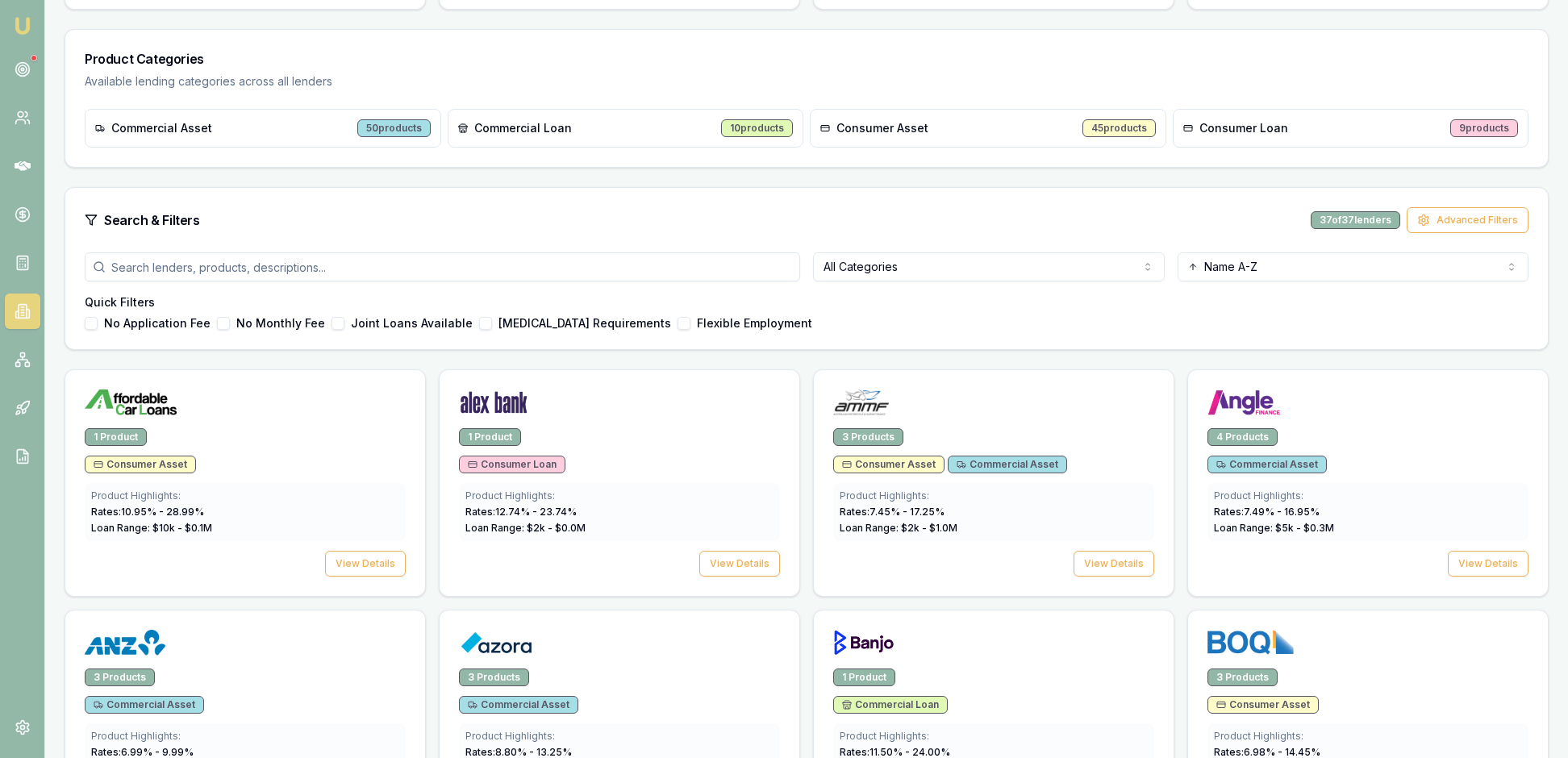
scroll to position [269, 0]
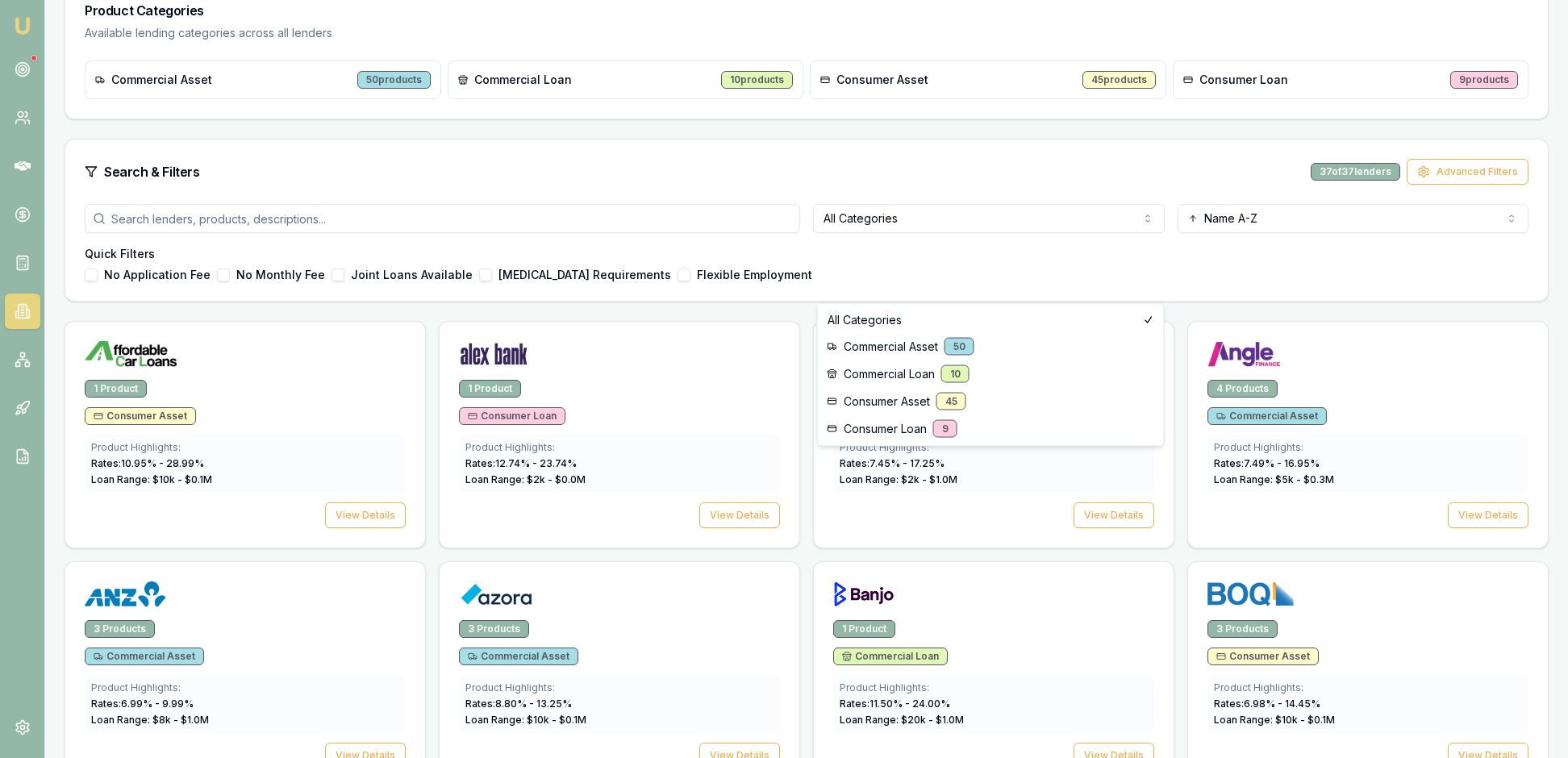
click at [1150, 279] on html "Emu Broker [PERSON_NAME] Toggle Menu Lenders Directory Browse our directory of …" at bounding box center [784, 110] width 1568 height 758
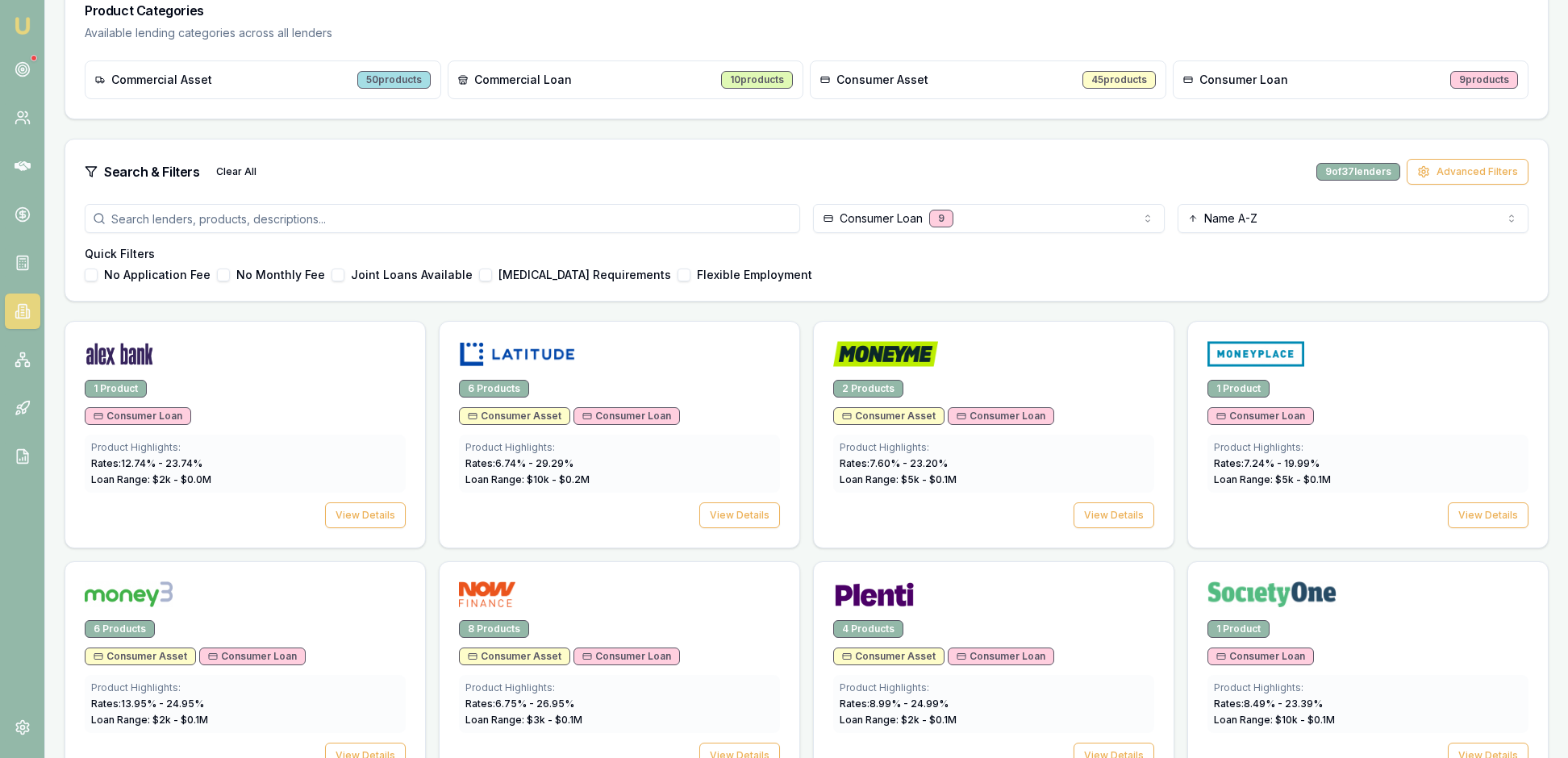
click at [1048, 281] on div "No Application Fee No Monthly Fee Joint Loans Available [MEDICAL_DATA] Requirem…" at bounding box center [806, 274] width 1444 height 13
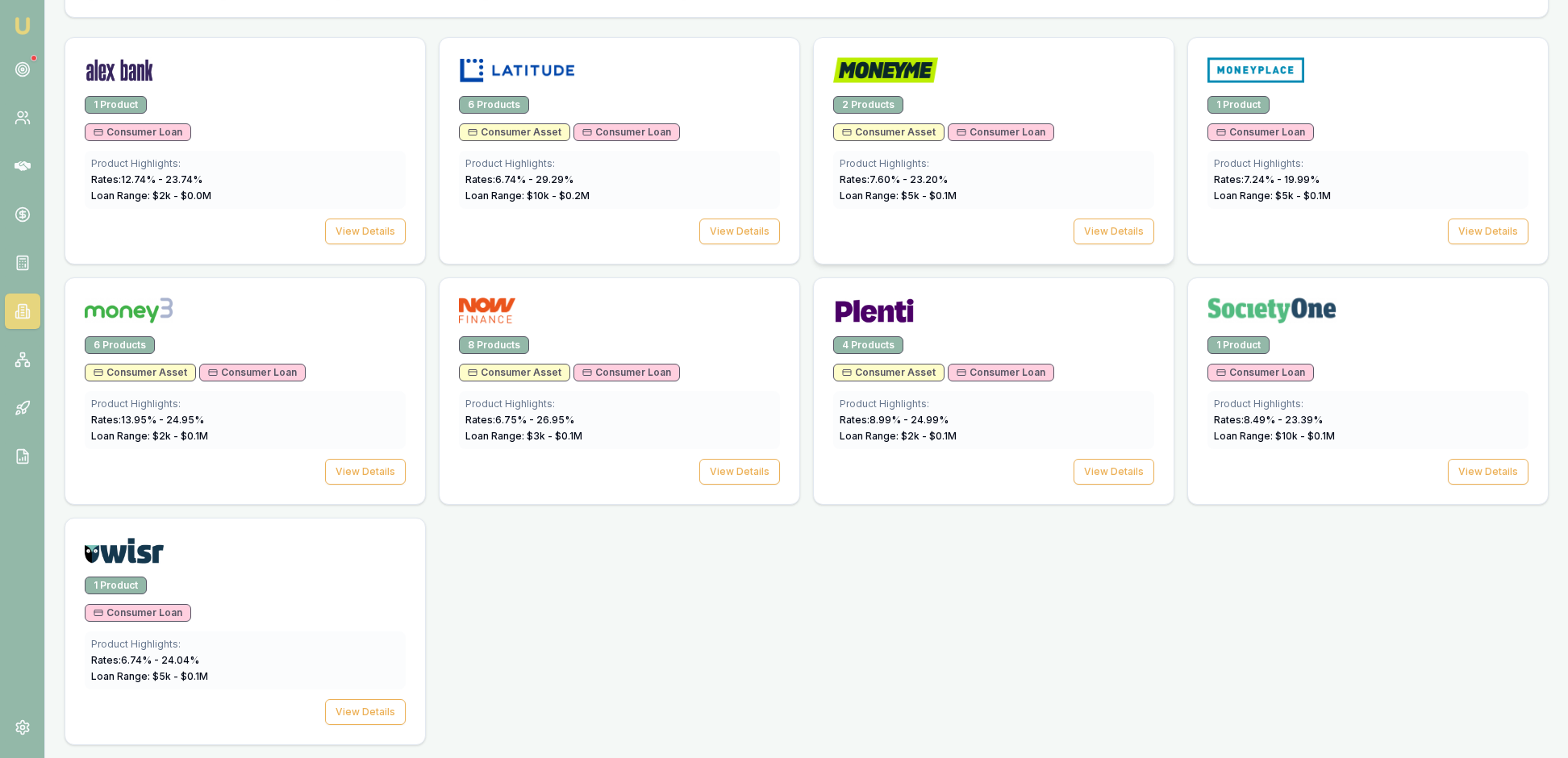
scroll to position [626, 0]
click at [1100, 244] on button "View Details" at bounding box center [1114, 231] width 80 height 25
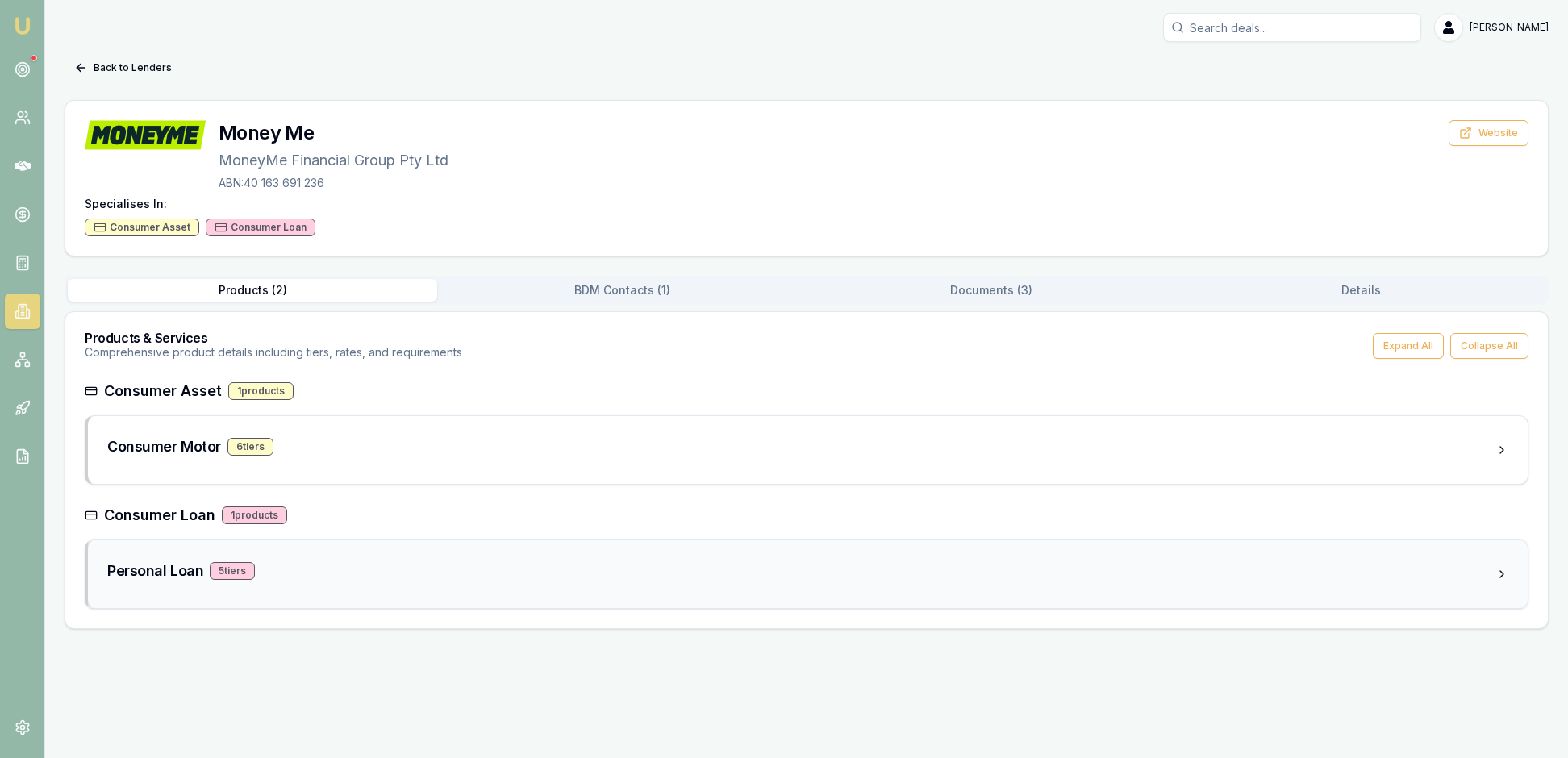
click at [255, 580] on div "5 tier s" at bounding box center [232, 571] width 45 height 18
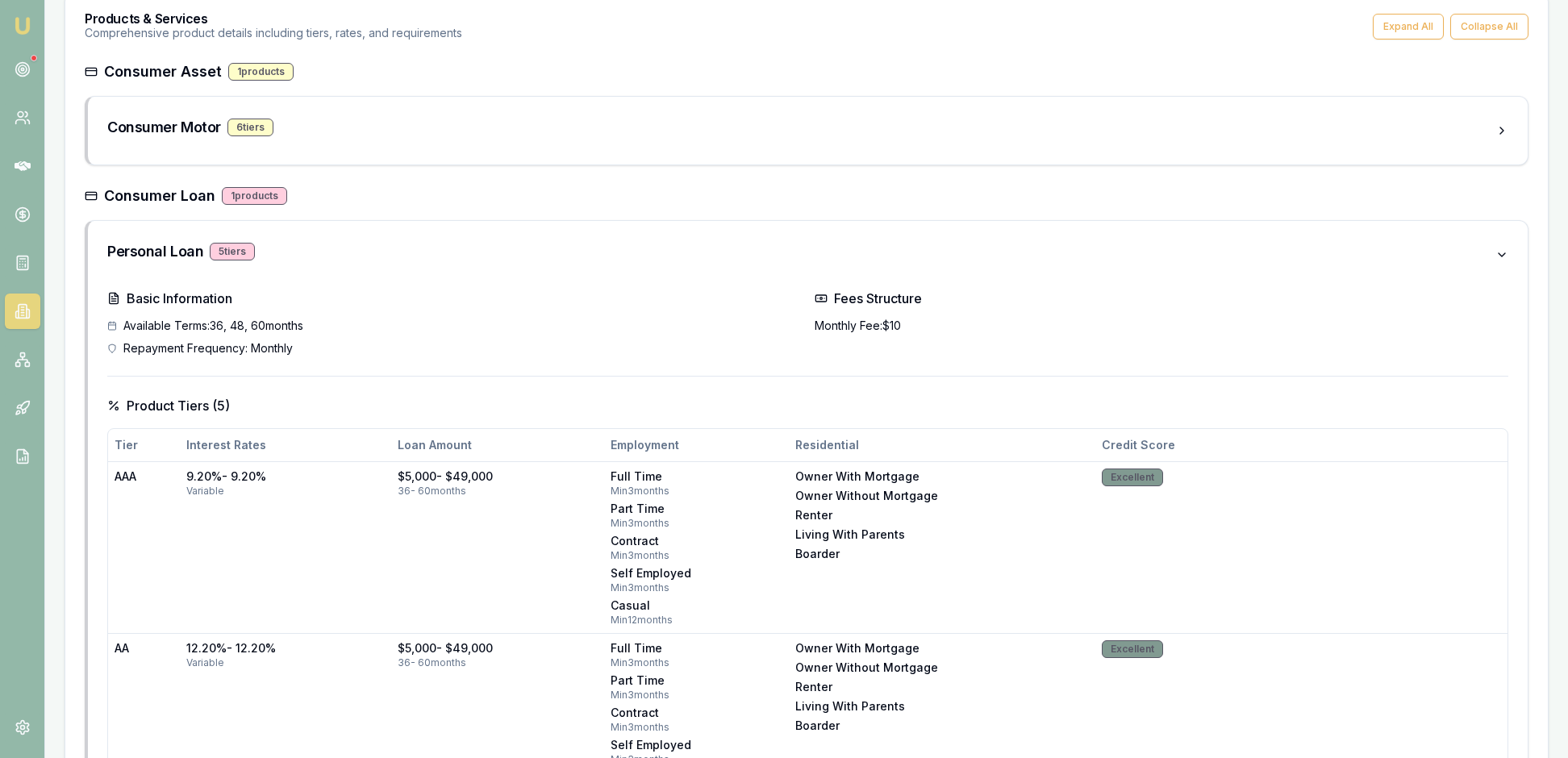
scroll to position [367, 0]
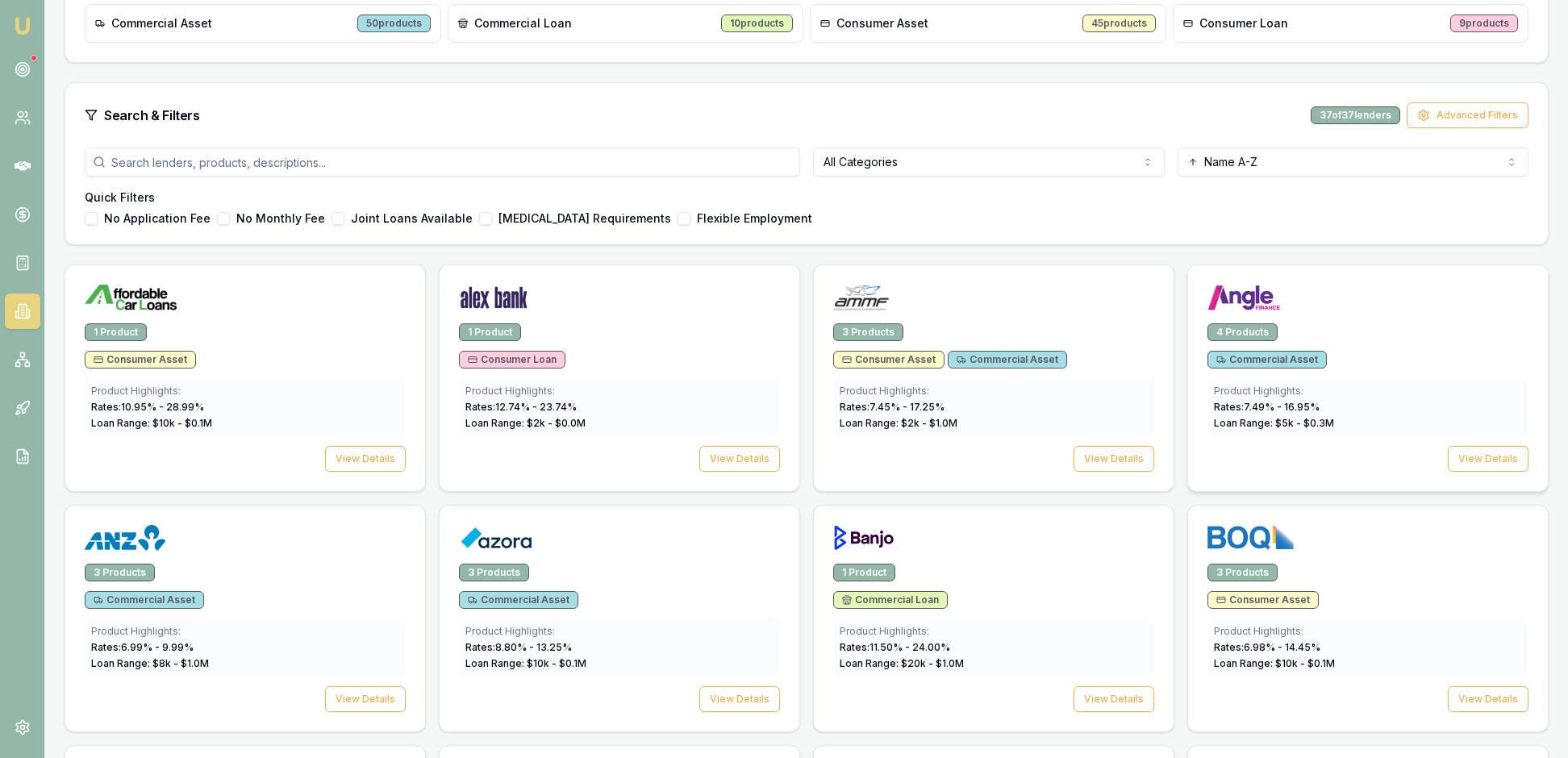
scroll to position [321, 0]
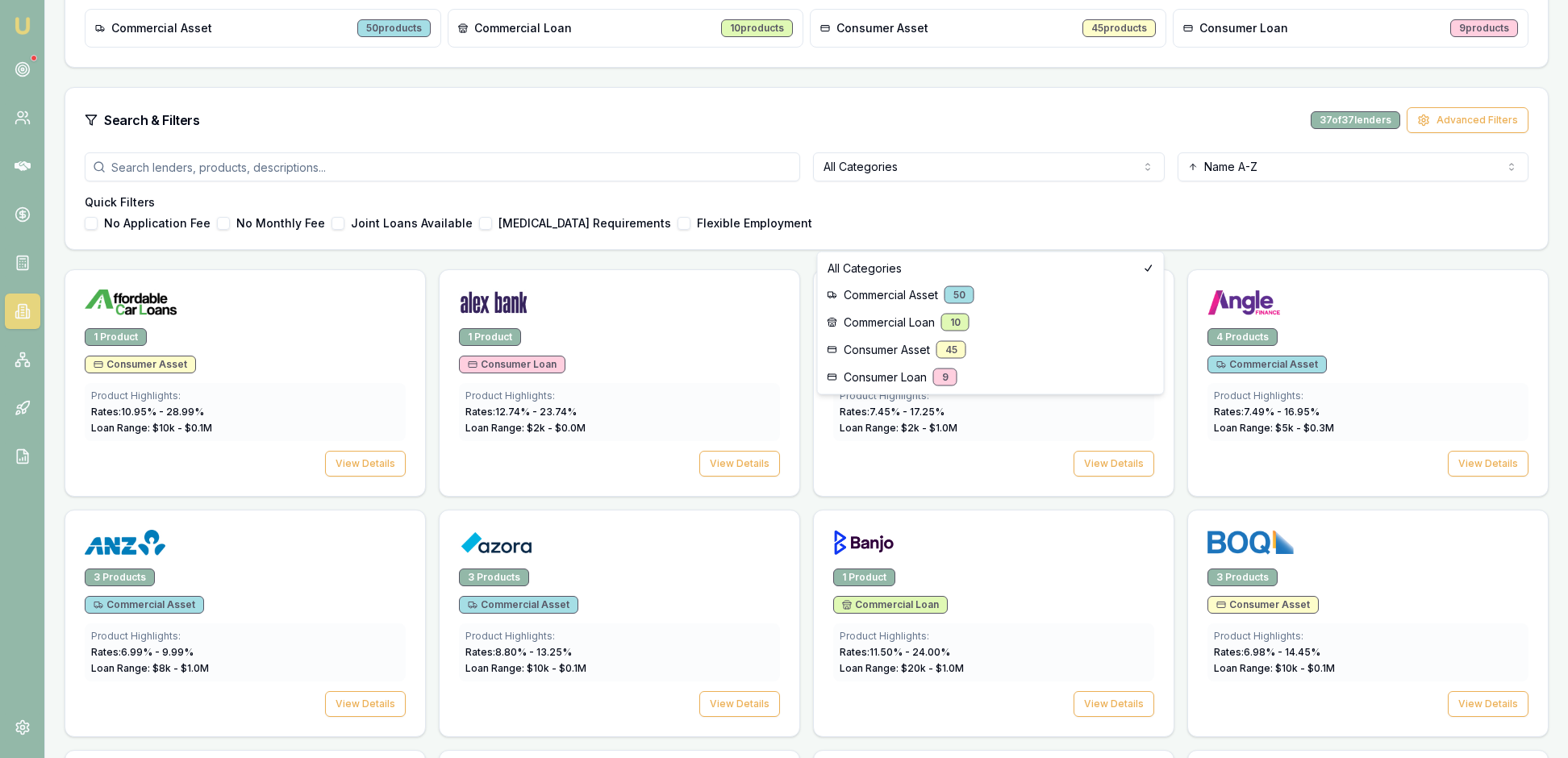
click at [1140, 232] on html "Emu Broker [PERSON_NAME] Toggle Menu Lenders Directory Browse our directory of …" at bounding box center [784, 58] width 1568 height 758
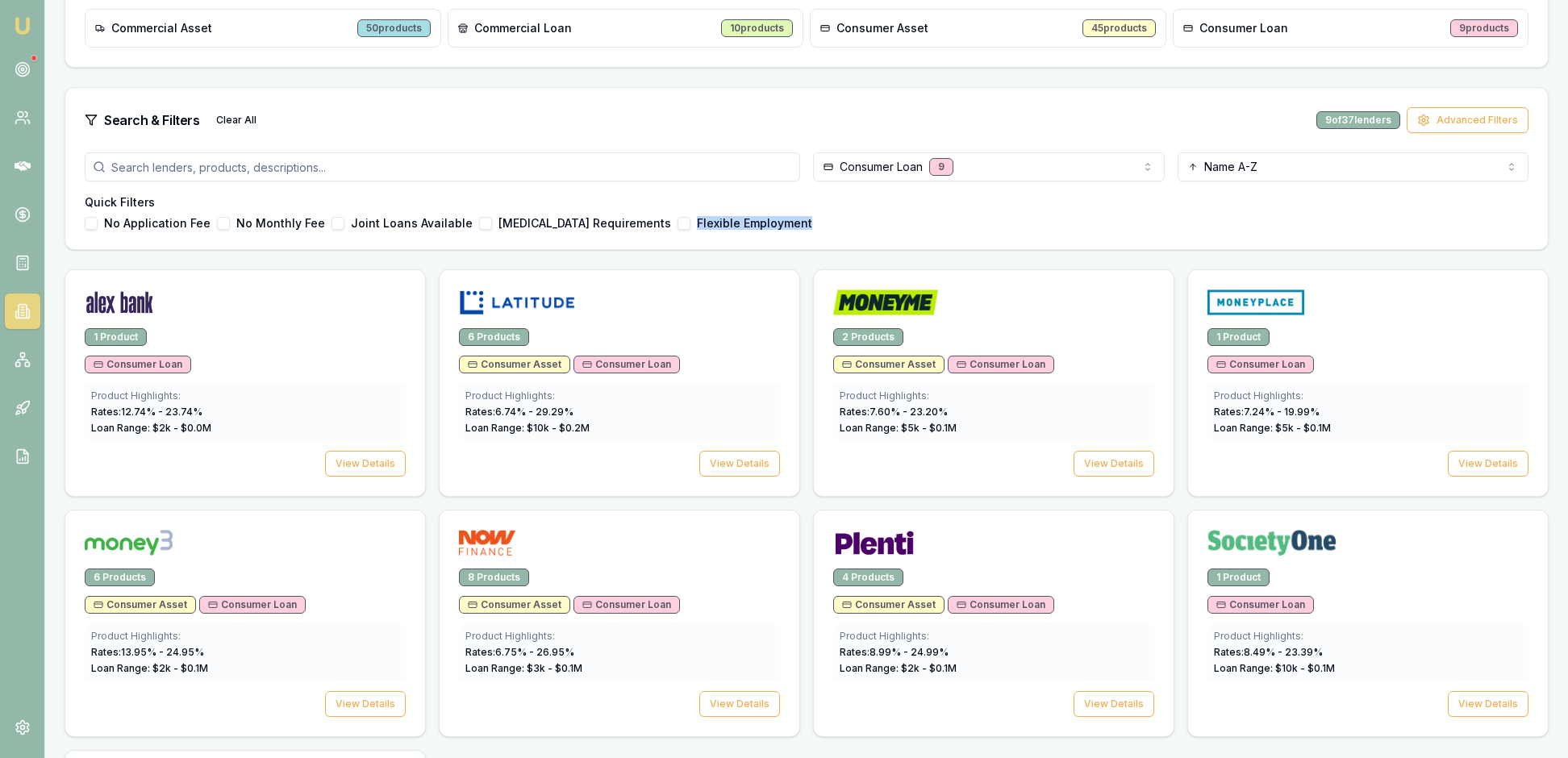
click at [1080, 230] on div "Quick Filters No Application Fee No Monthly Fee Joint Loans Available [MEDICAL_…" at bounding box center [806, 212] width 1444 height 35
click at [1063, 322] on div at bounding box center [993, 306] width 321 height 32
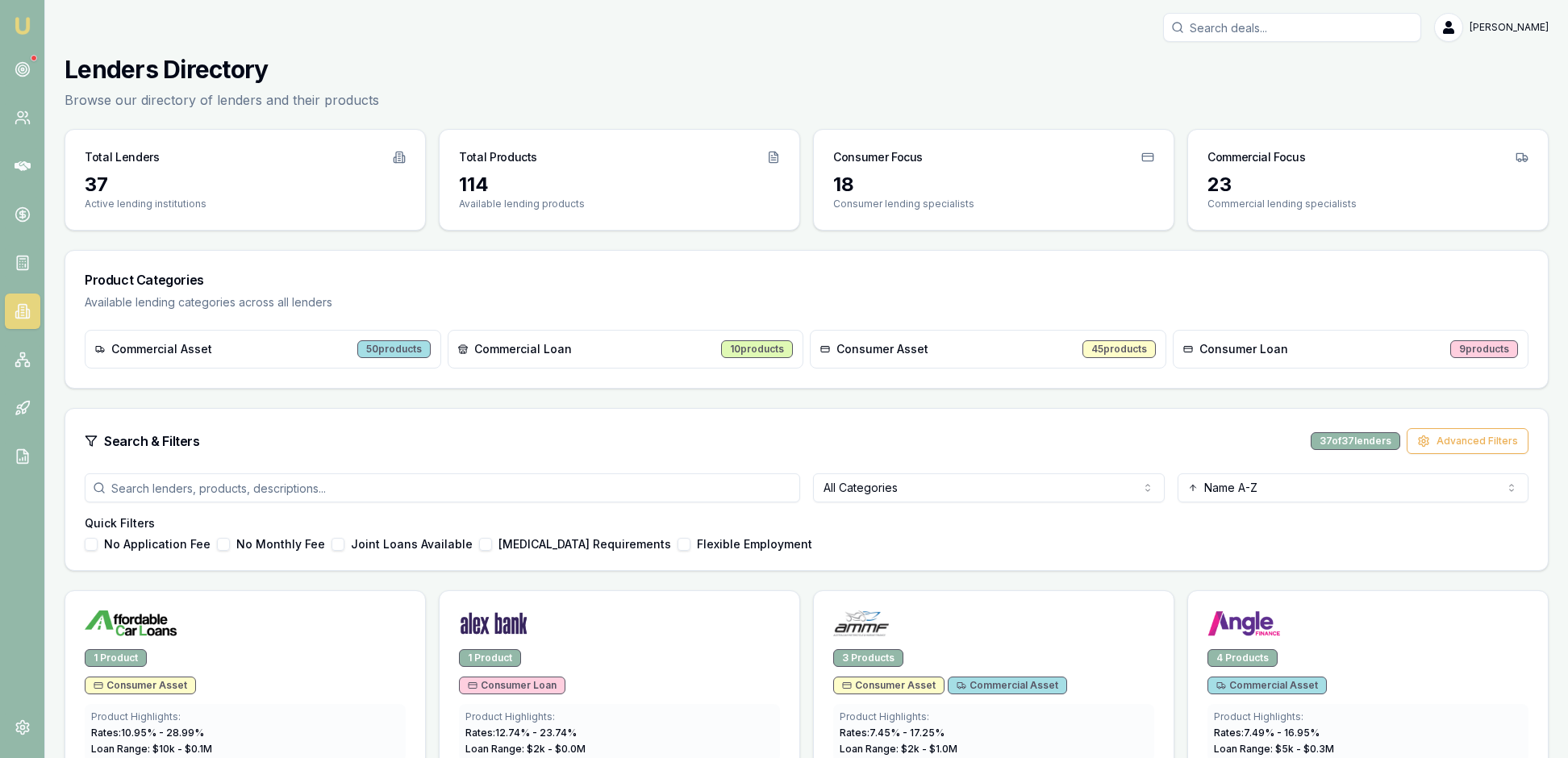
scroll to position [321, 0]
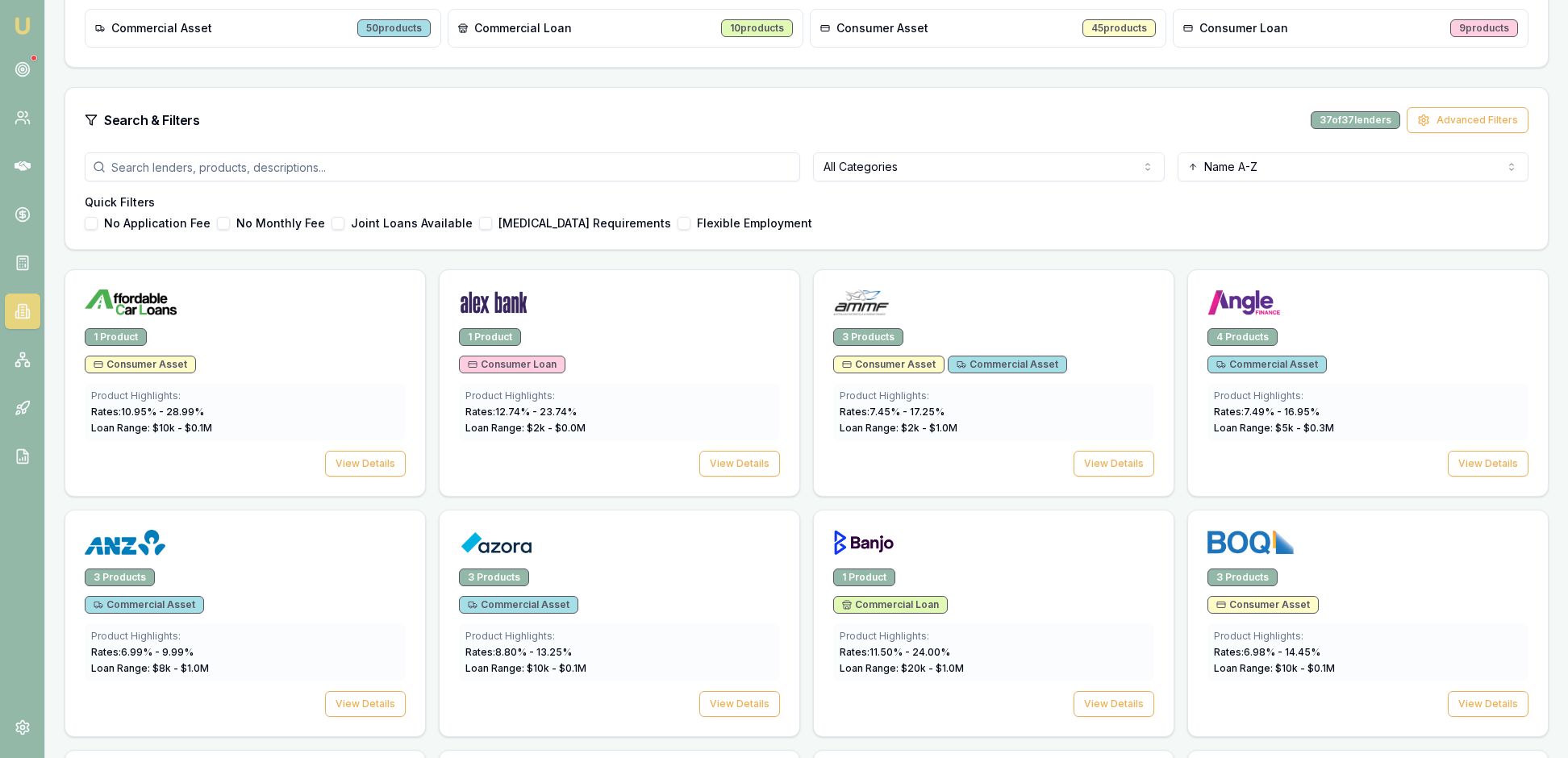
click at [1153, 219] on html "Emu Broker [PERSON_NAME] Toggle Menu Lenders Directory Browse our directory of …" at bounding box center [784, 58] width 1568 height 758
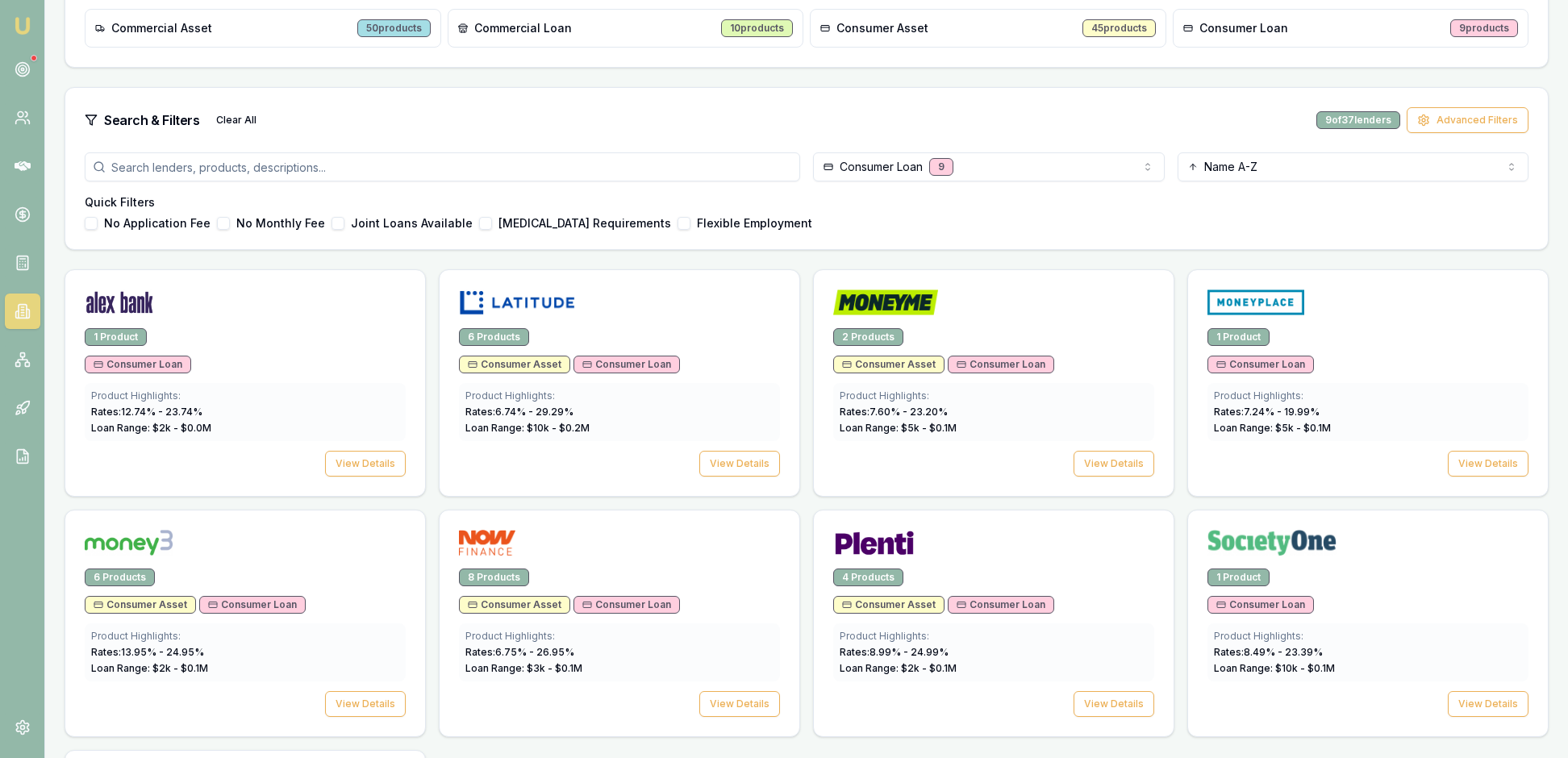
click at [1018, 230] on div "No Application Fee No Monthly Fee Joint Loans Available [MEDICAL_DATA] Requirem…" at bounding box center [806, 222] width 1444 height 13
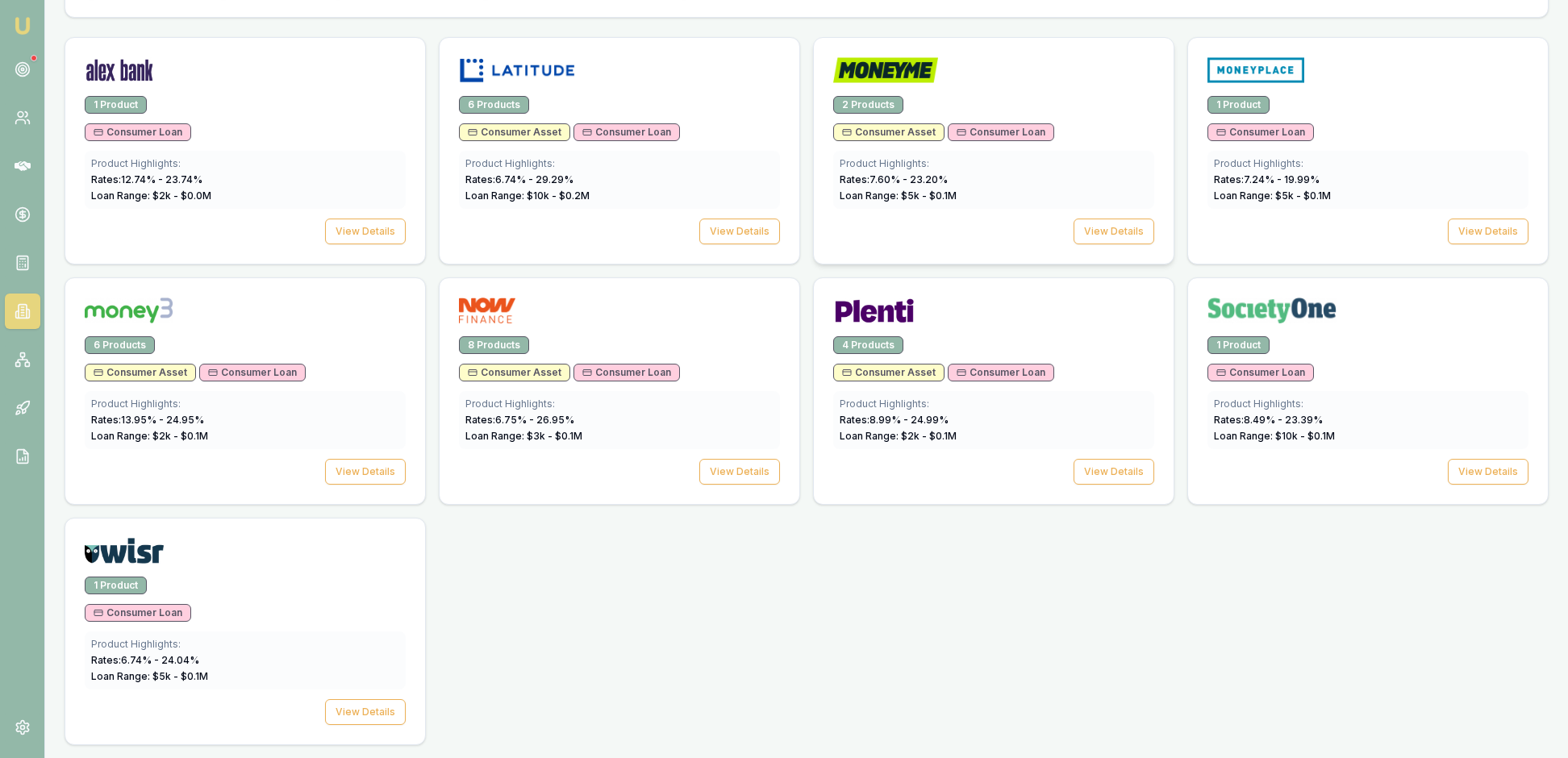
scroll to position [631, 0]
click at [733, 485] on button "View Details" at bounding box center [739, 471] width 80 height 25
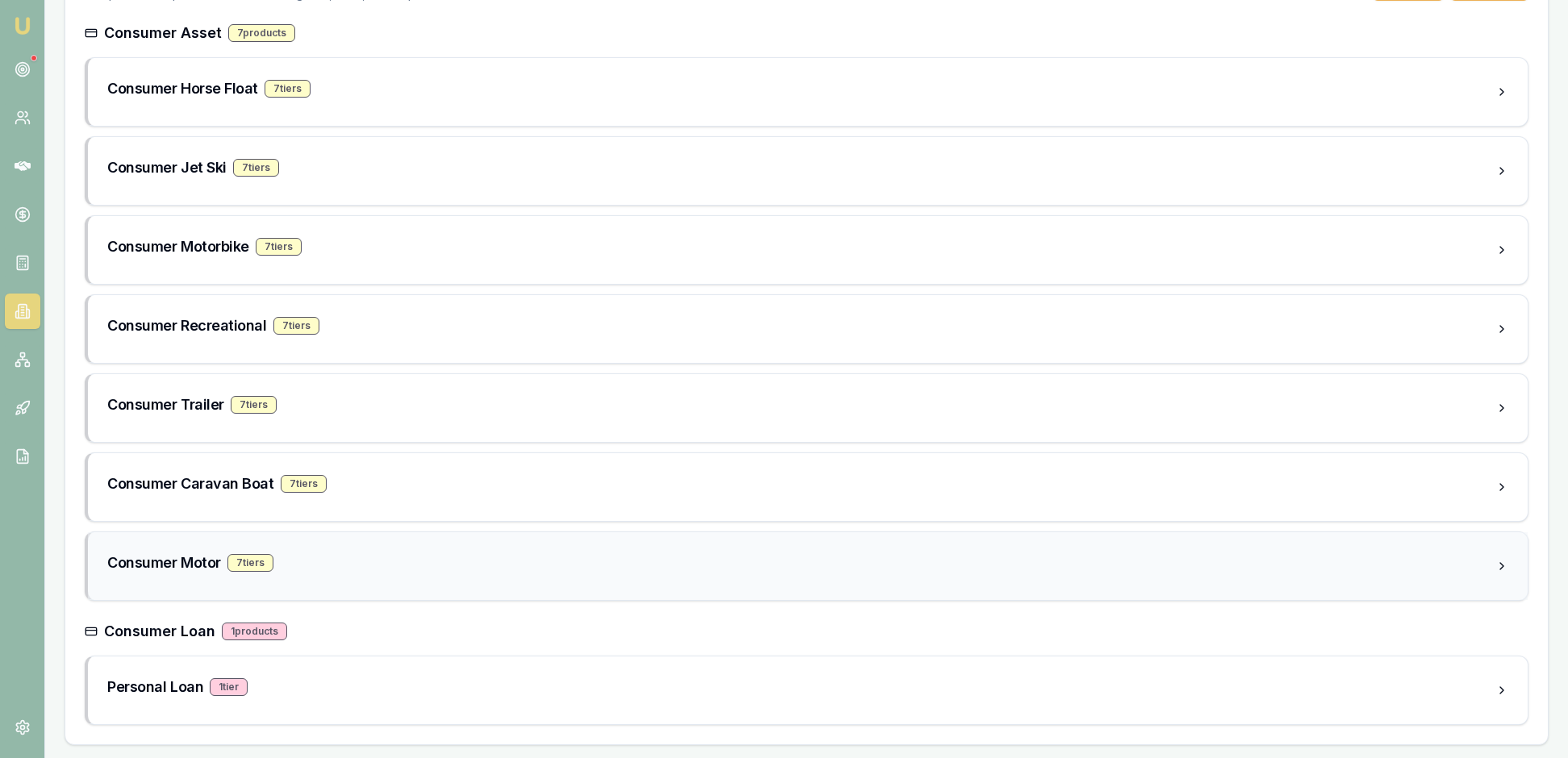
scroll to position [498, 0]
click at [492, 678] on div "Personal Loan 1 tier" at bounding box center [801, 687] width 1388 height 23
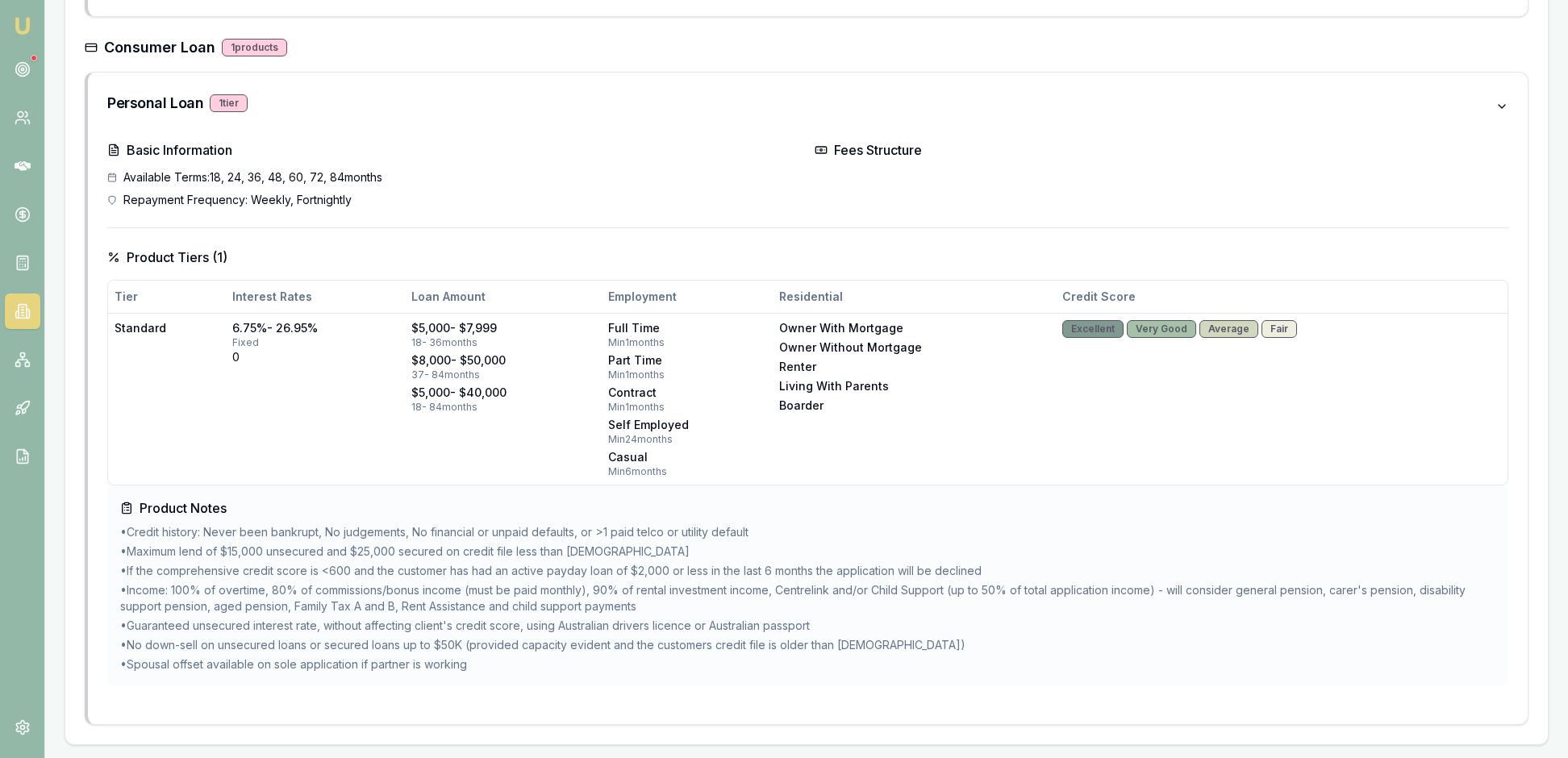
scroll to position [1148, 0]
